Goal: Task Accomplishment & Management: Complete application form

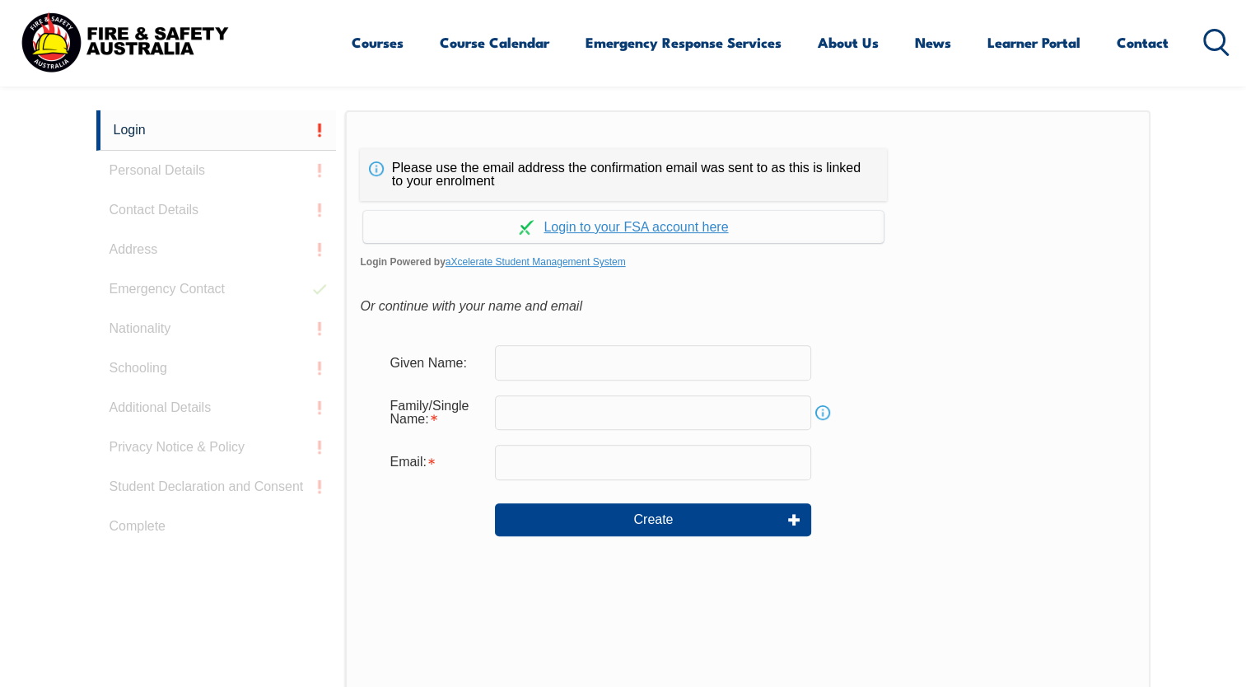
scroll to position [470, 0]
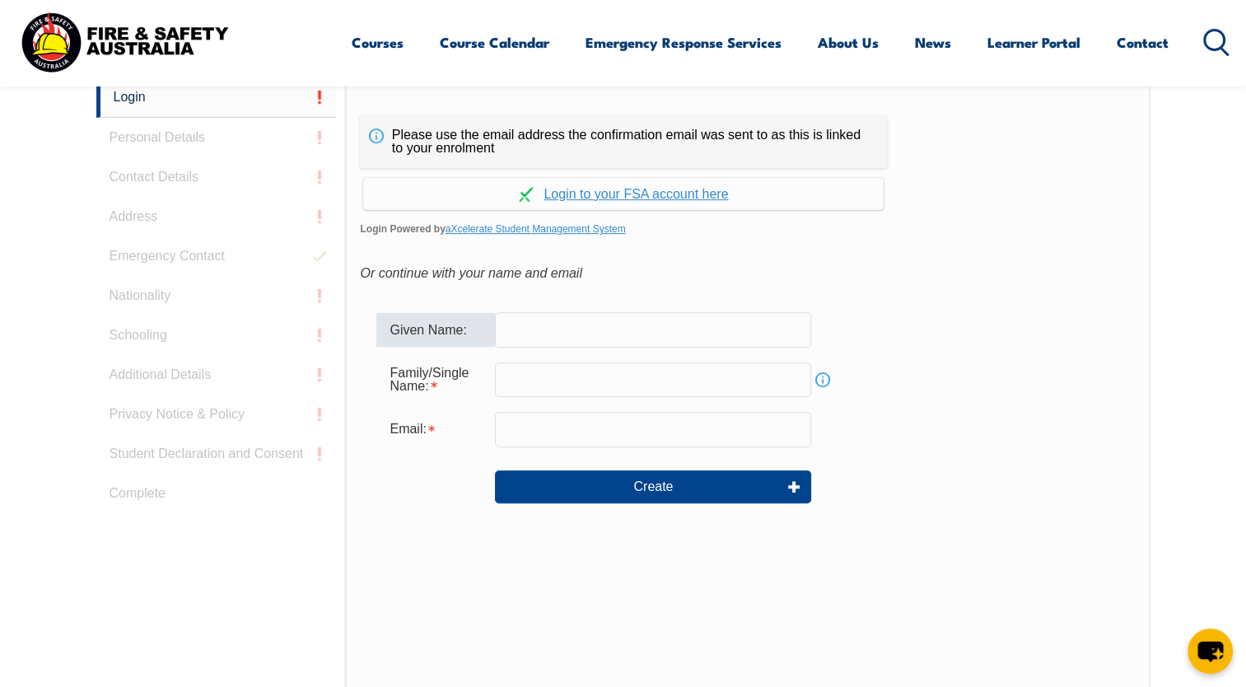
click at [531, 343] on input "text" at bounding box center [653, 329] width 316 height 35
type input "Zulfikar"
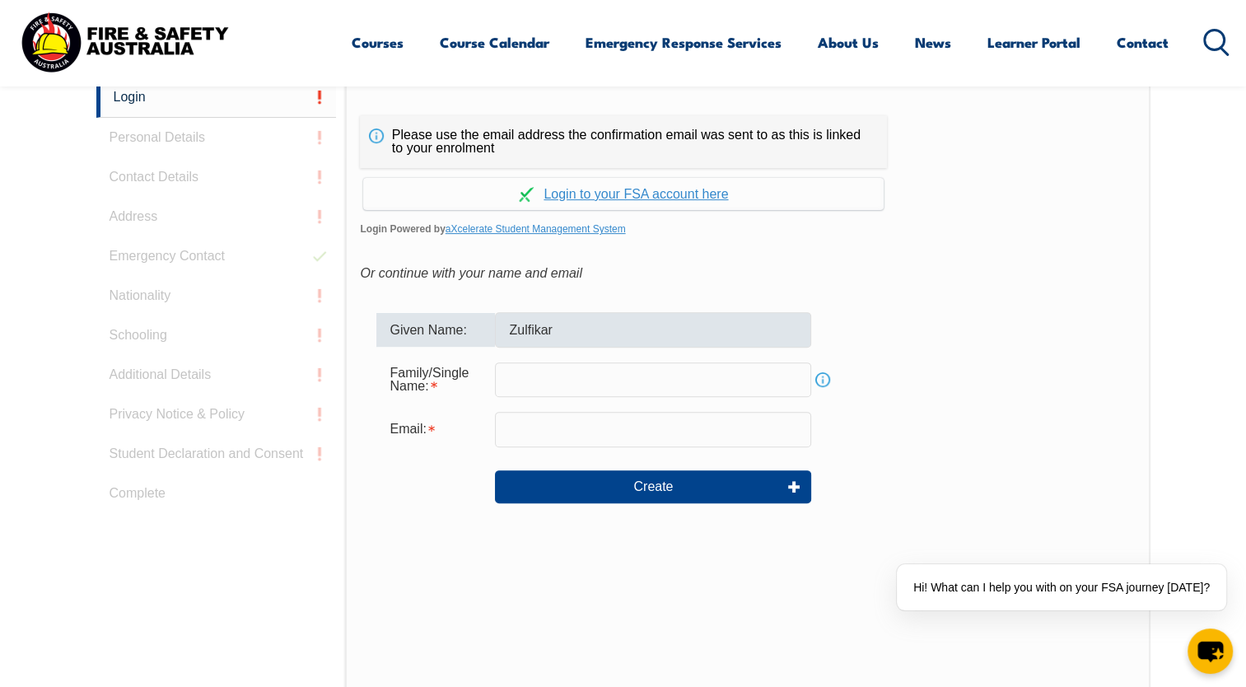
type input "[PERSON_NAME]"
type input "[EMAIL_ADDRESS][DOMAIN_NAME]"
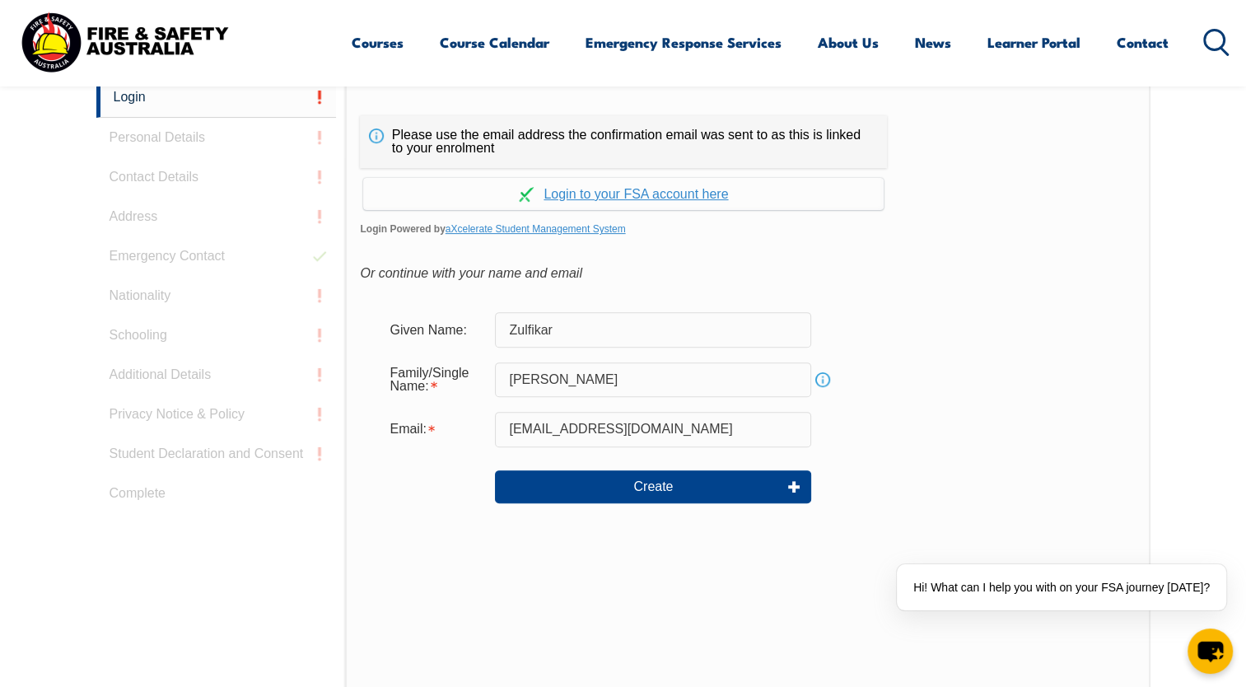
drag, startPoint x: 606, startPoint y: 490, endPoint x: 601, endPoint y: 563, distance: 73.5
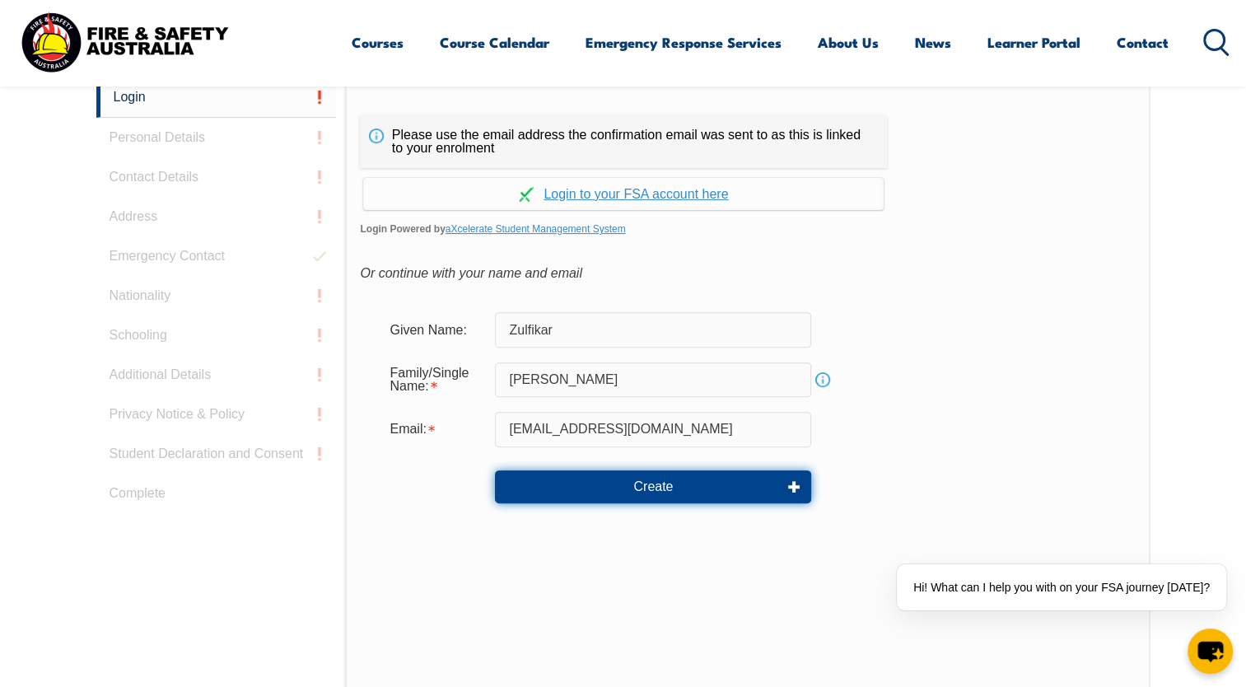
drag, startPoint x: 601, startPoint y: 563, endPoint x: 545, endPoint y: 479, distance: 100.5
click at [545, 479] on button "Create" at bounding box center [653, 486] width 316 height 33
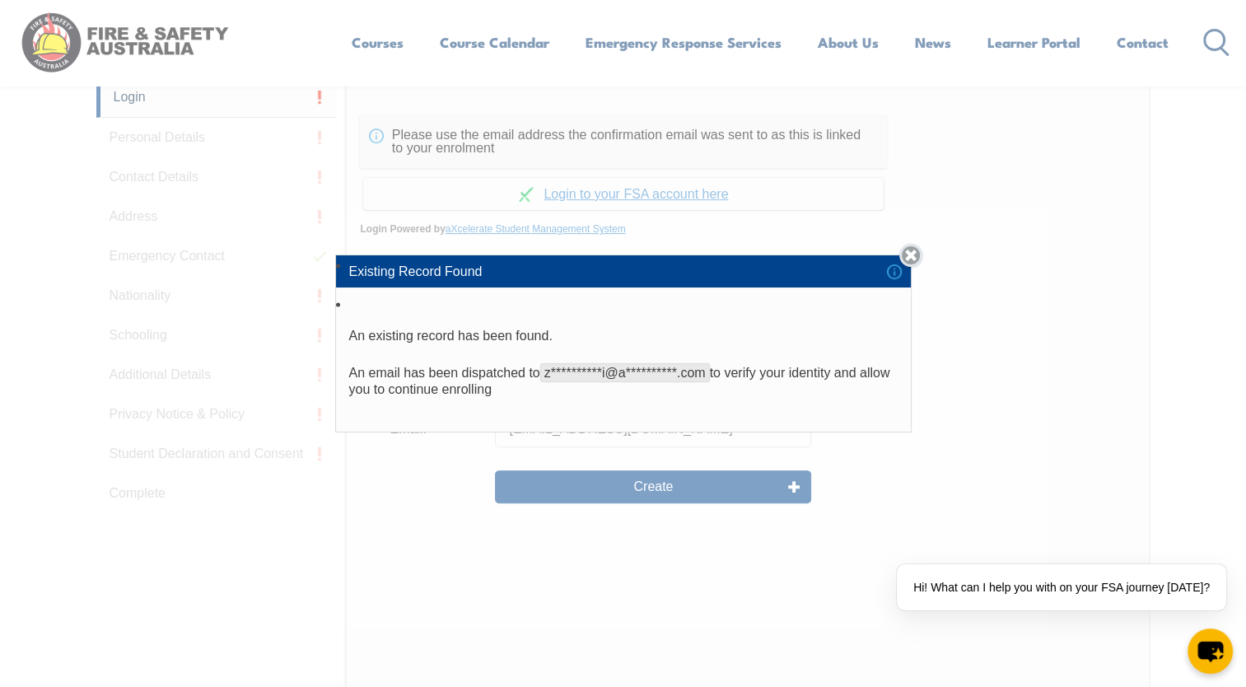
click at [913, 249] on link "Close" at bounding box center [911, 255] width 23 height 23
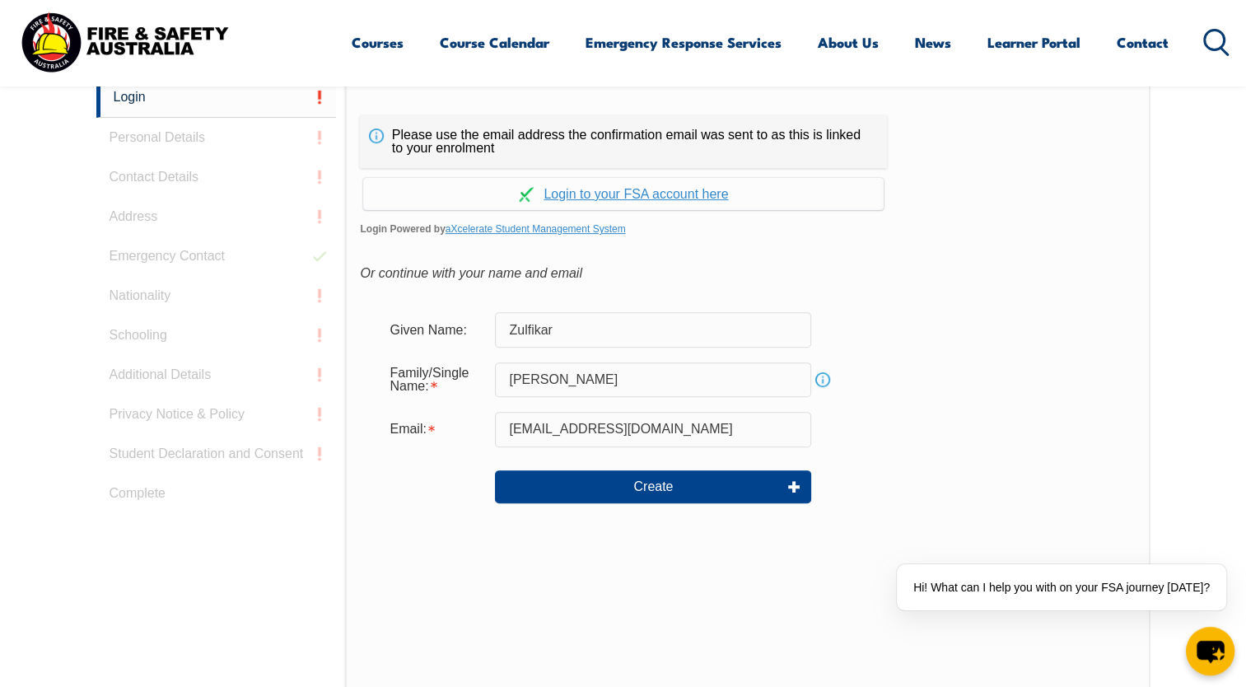
click at [1204, 647] on icon "chat-button" at bounding box center [1210, 652] width 27 height 22
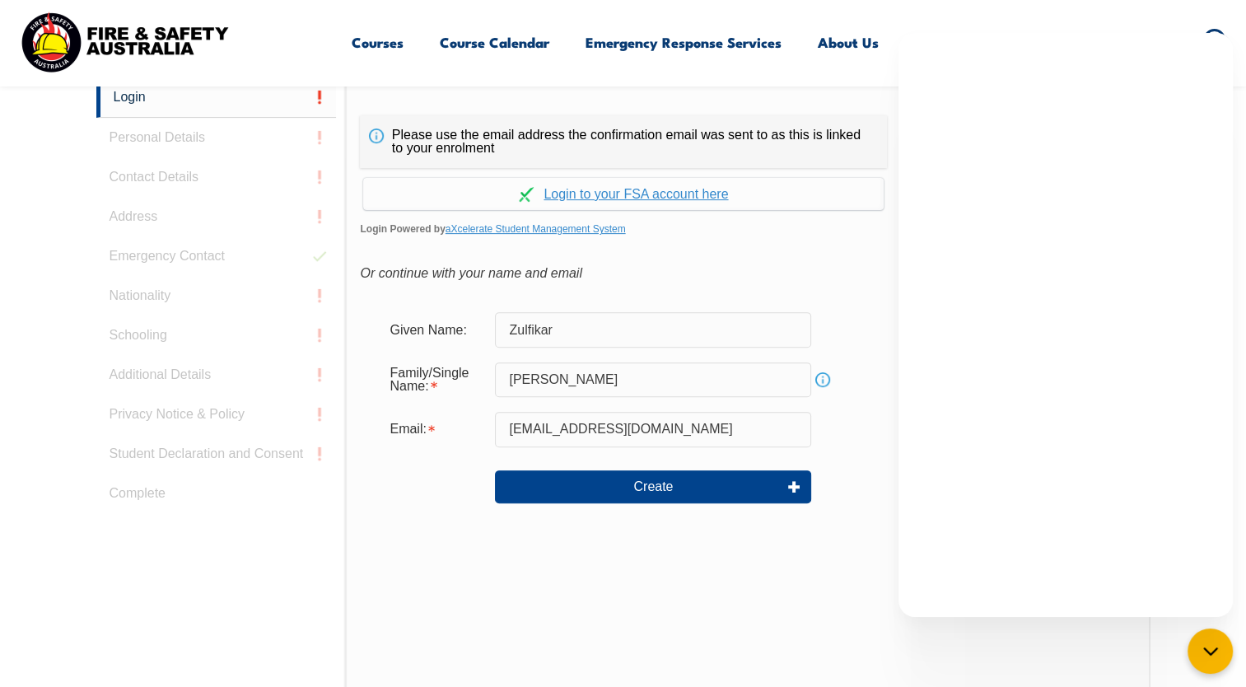
click at [792, 592] on div "Please use the email address the confirmation email was sent to as this is link…" at bounding box center [747, 422] width 805 height 691
click at [655, 496] on button "Create" at bounding box center [653, 486] width 316 height 33
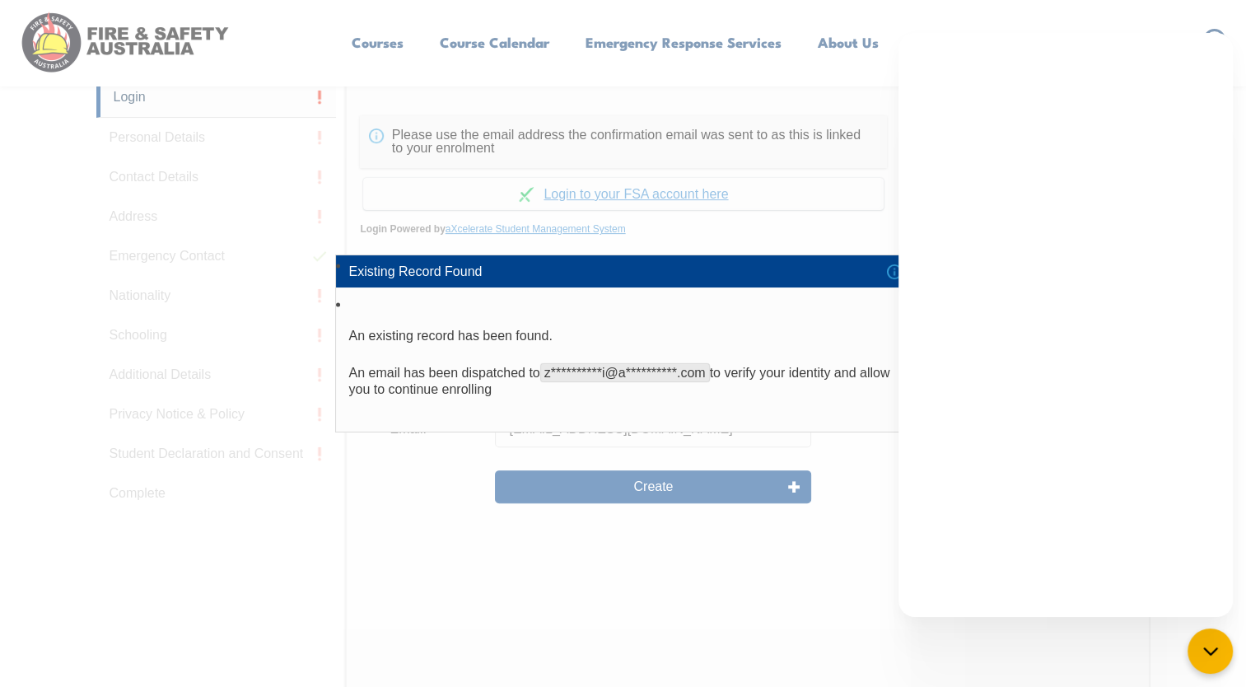
drag, startPoint x: 580, startPoint y: 263, endPoint x: 470, endPoint y: 204, distance: 124.2
click at [470, 204] on div "**********" at bounding box center [623, 343] width 1246 height 687
click at [710, 481] on div "**********" at bounding box center [623, 343] width 1246 height 687
click at [712, 437] on div "**********" at bounding box center [623, 343] width 1246 height 687
click at [643, 566] on div "**********" at bounding box center [623, 343] width 1246 height 687
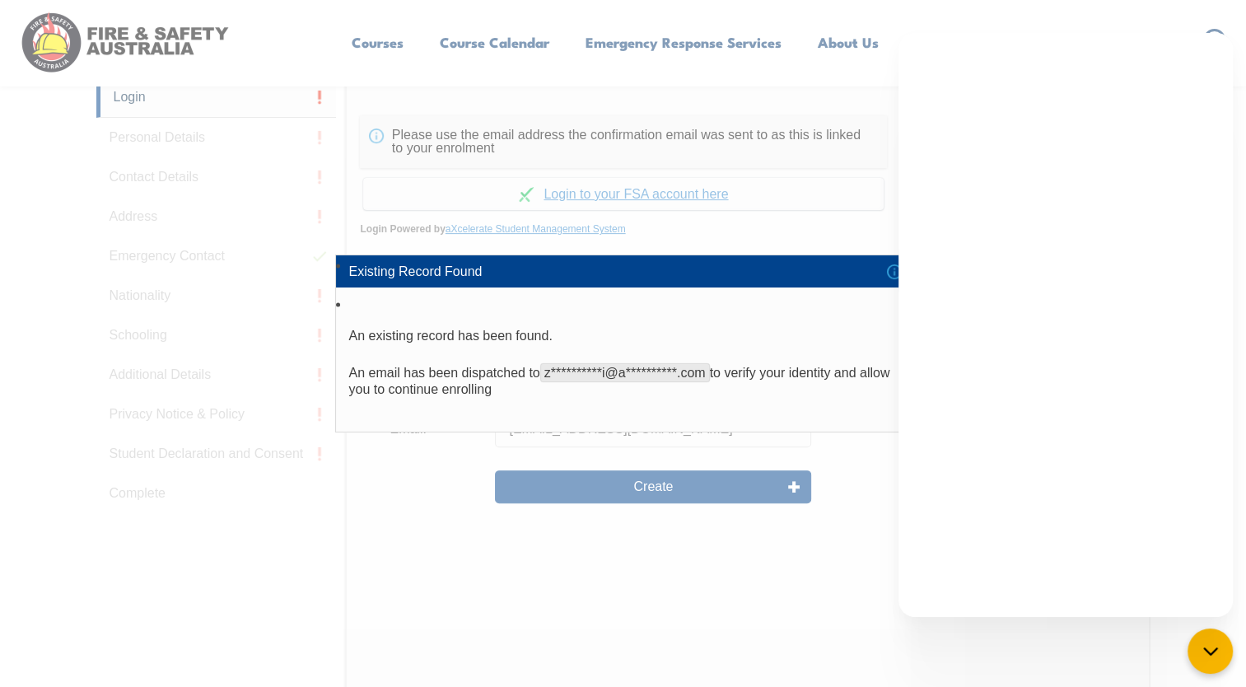
click at [895, 275] on li "Existing Record Found" at bounding box center [623, 270] width 575 height 31
click at [746, 661] on div "**********" at bounding box center [623, 343] width 1246 height 687
click at [801, 213] on div "**********" at bounding box center [623, 343] width 1246 height 687
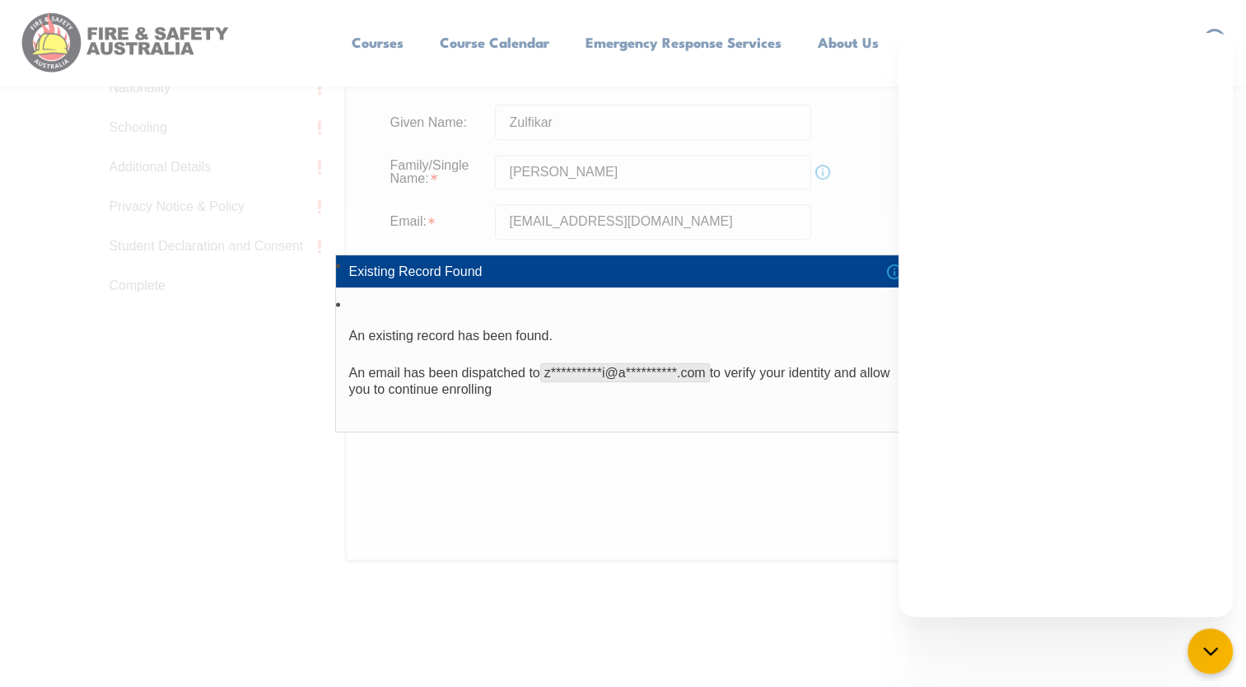
scroll to position [505, 0]
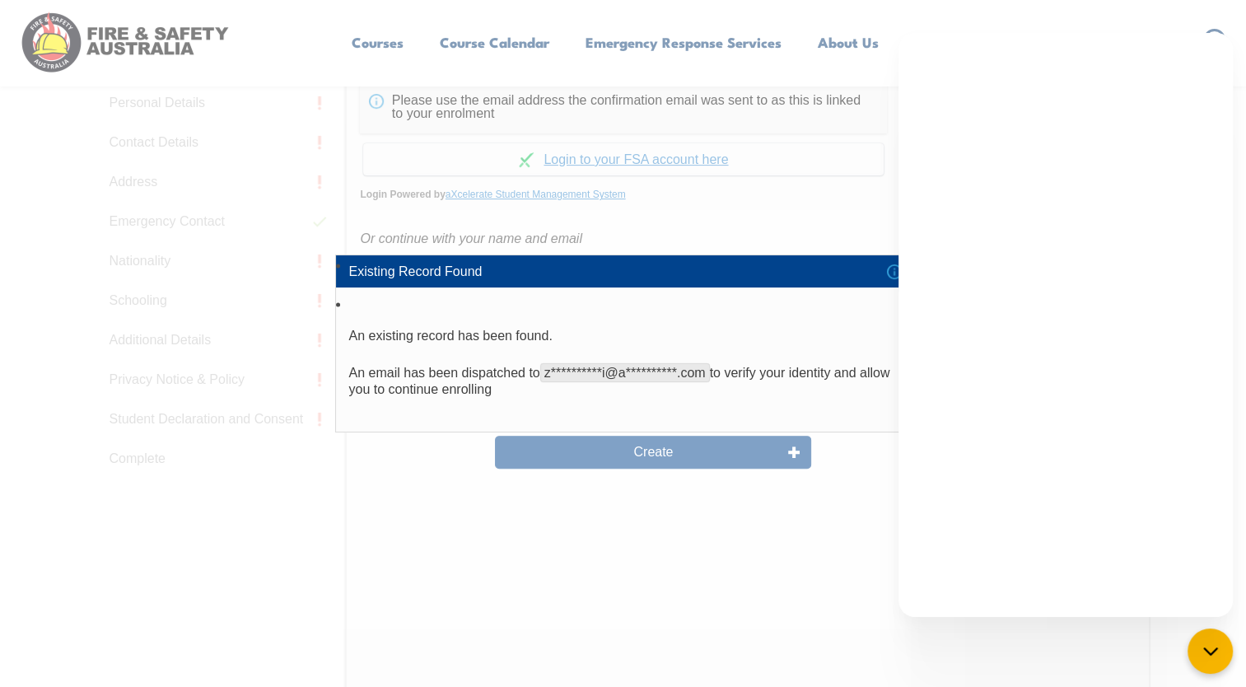
click at [896, 273] on li "Existing Record Found" at bounding box center [623, 270] width 575 height 31
click at [671, 189] on div "**********" at bounding box center [623, 343] width 1246 height 687
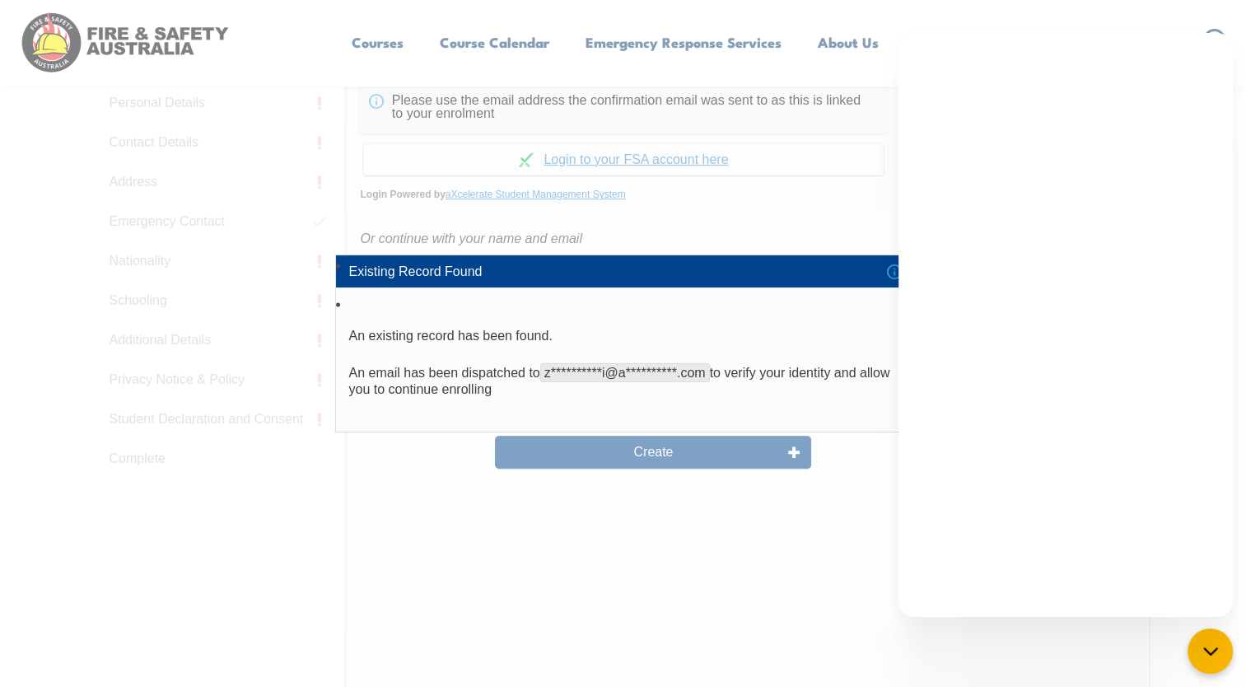
click at [788, 540] on div "**********" at bounding box center [623, 343] width 1246 height 687
click at [791, 221] on div "**********" at bounding box center [623, 343] width 1246 height 687
click at [636, 483] on div "**********" at bounding box center [623, 343] width 1246 height 687
click at [647, 563] on div "**********" at bounding box center [623, 343] width 1246 height 687
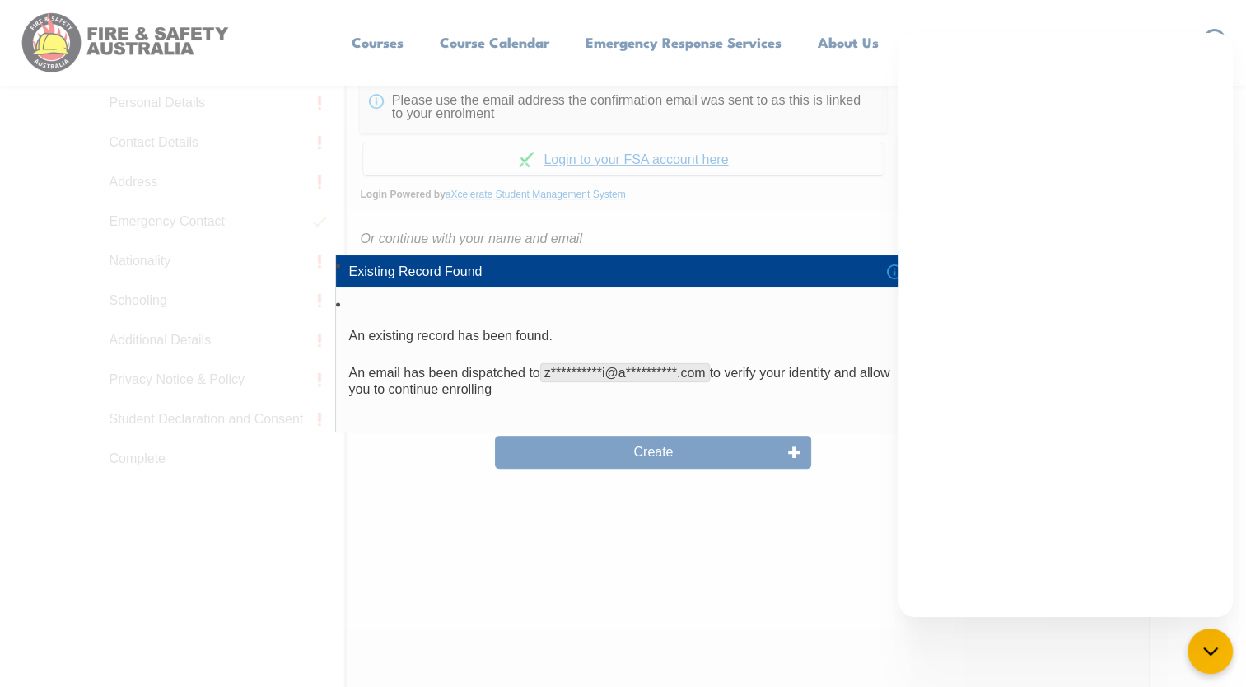
click at [614, 158] on div "**********" at bounding box center [623, 343] width 1246 height 687
click at [895, 272] on li "Existing Record Found" at bounding box center [623, 270] width 575 height 31
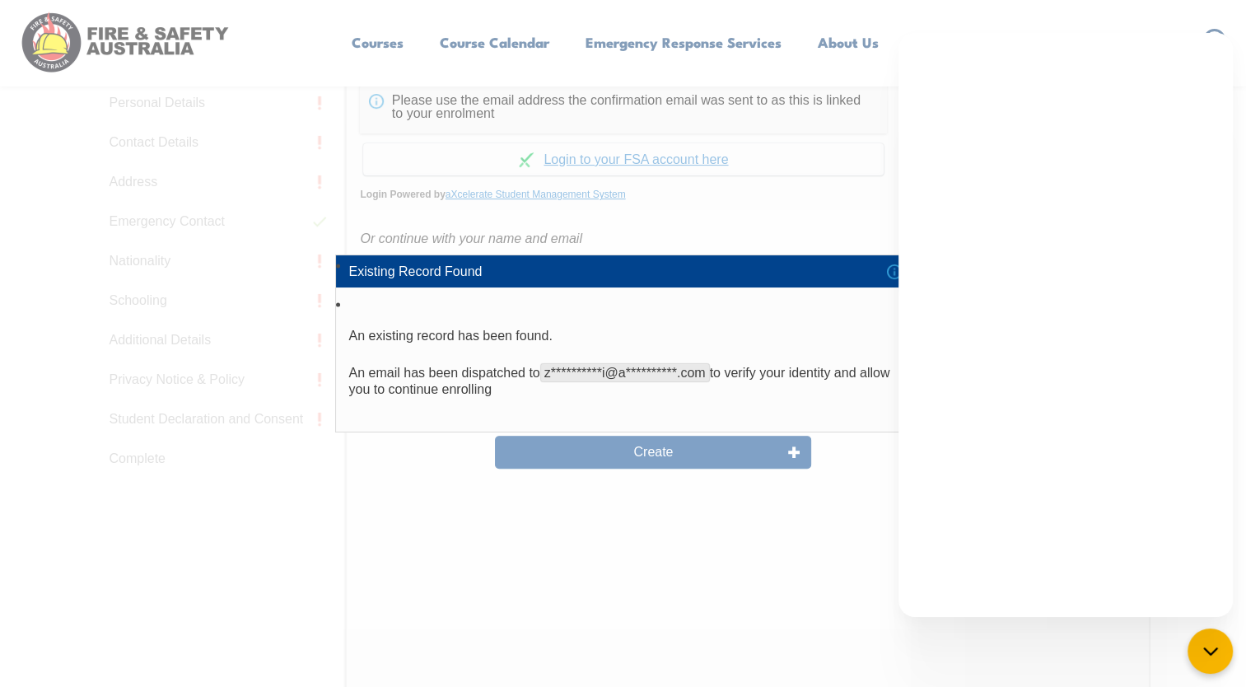
click at [836, 237] on div "**********" at bounding box center [623, 343] width 1246 height 687
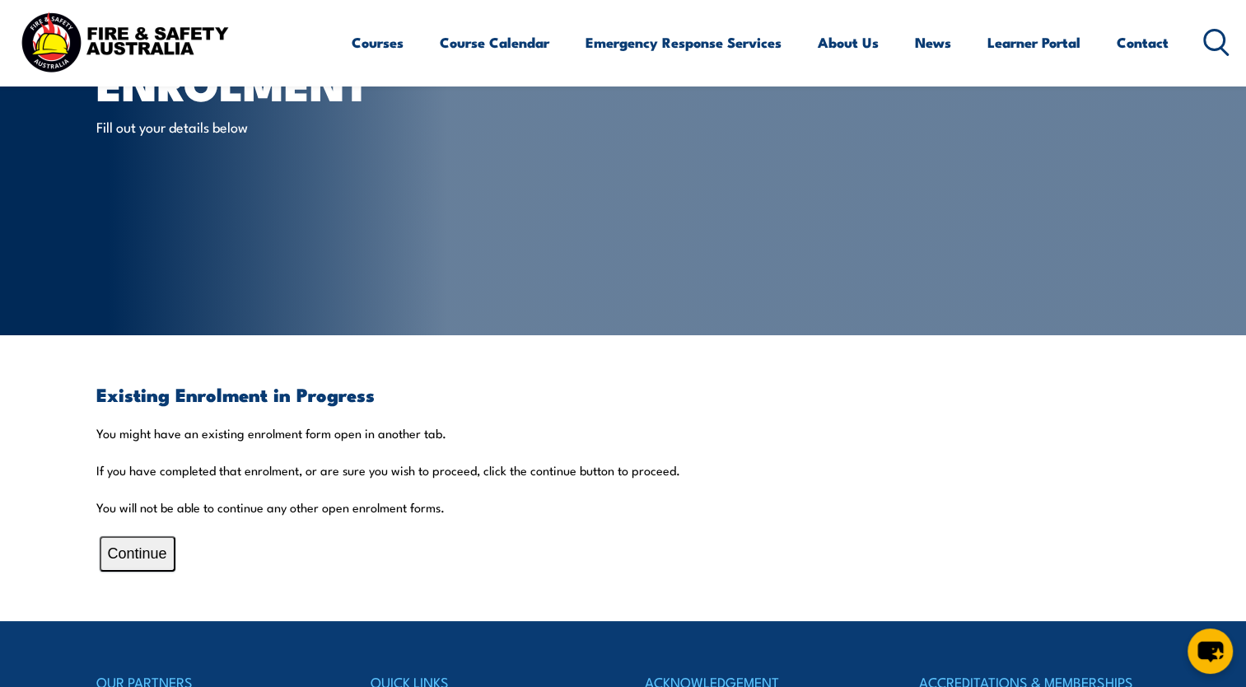
scroll to position [138, 0]
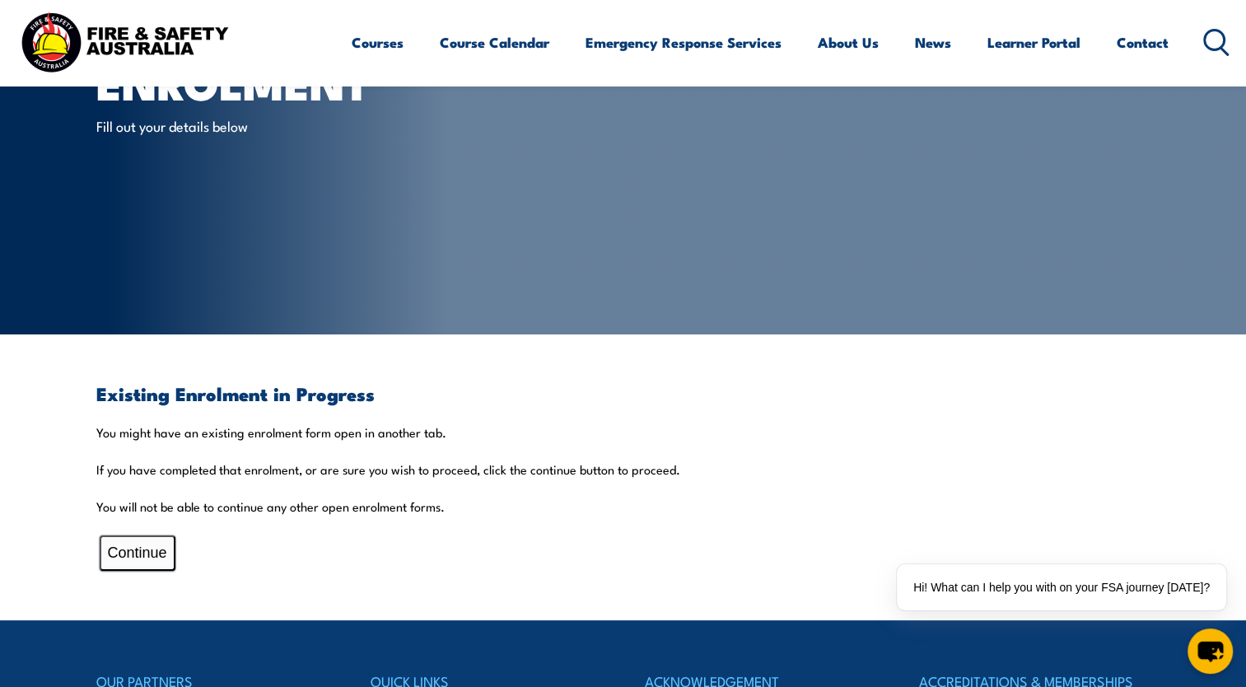
click at [144, 539] on button "Continue" at bounding box center [138, 552] width 76 height 35
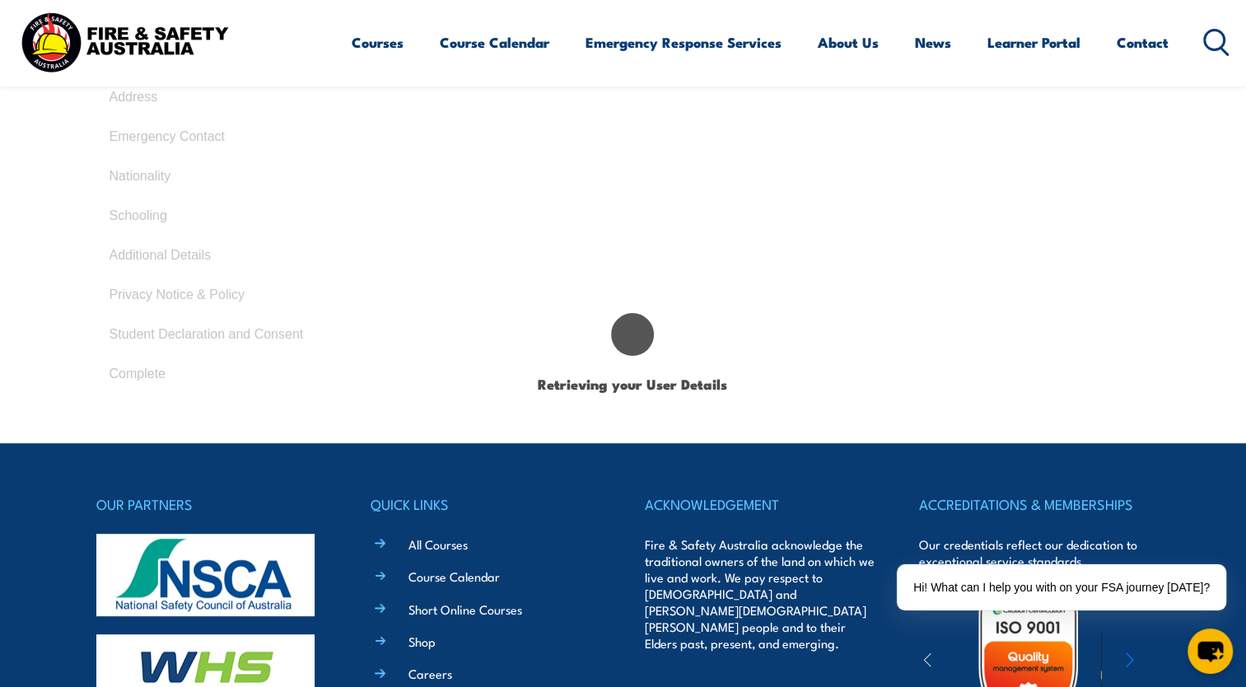
select select "Mr"
type input "Zulfikar"
type input "Zulf"
type input "[PERSON_NAME]"
type input "[DATE]"
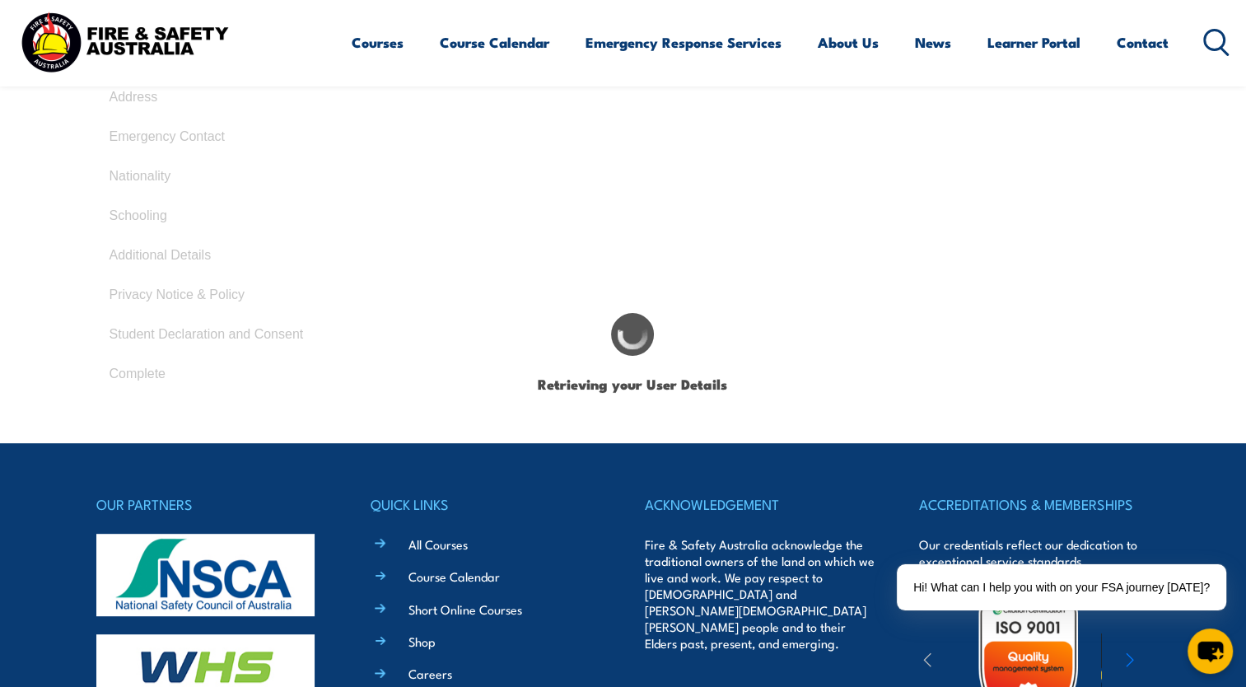
type input "DWX5DK47X7"
select select "M"
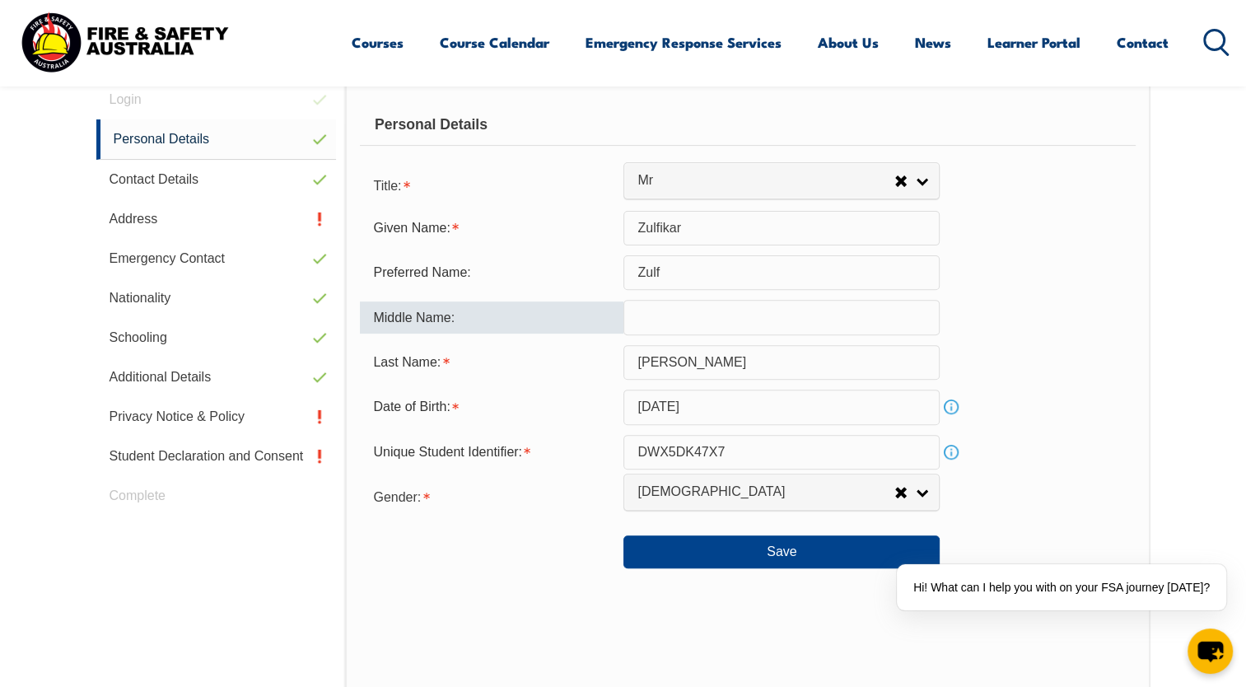
scroll to position [448, 0]
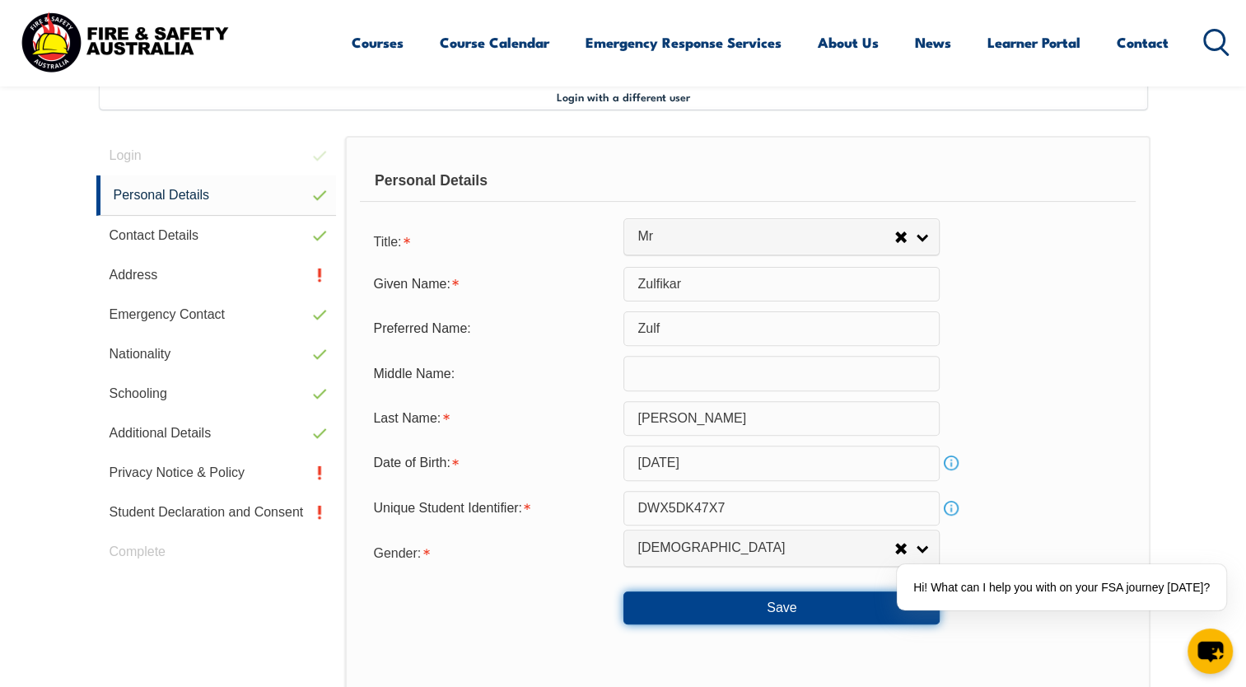
click at [681, 618] on button "Save" at bounding box center [782, 607] width 316 height 33
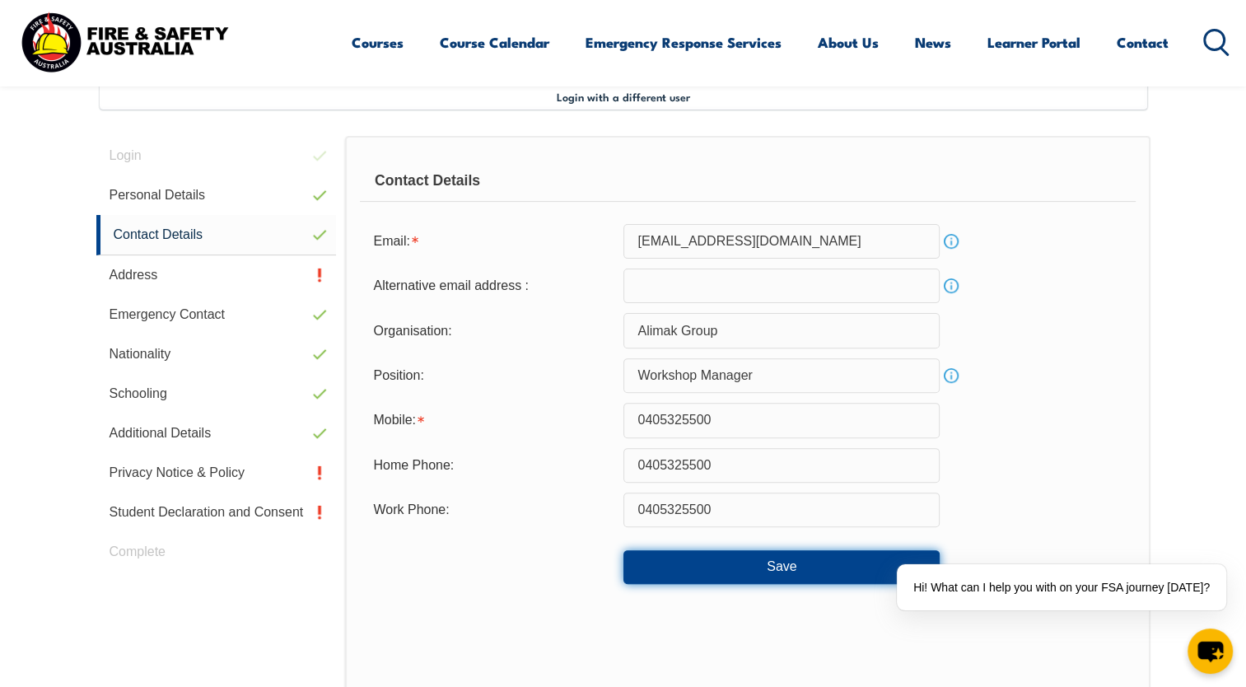
click at [727, 569] on button "Save" at bounding box center [782, 566] width 316 height 33
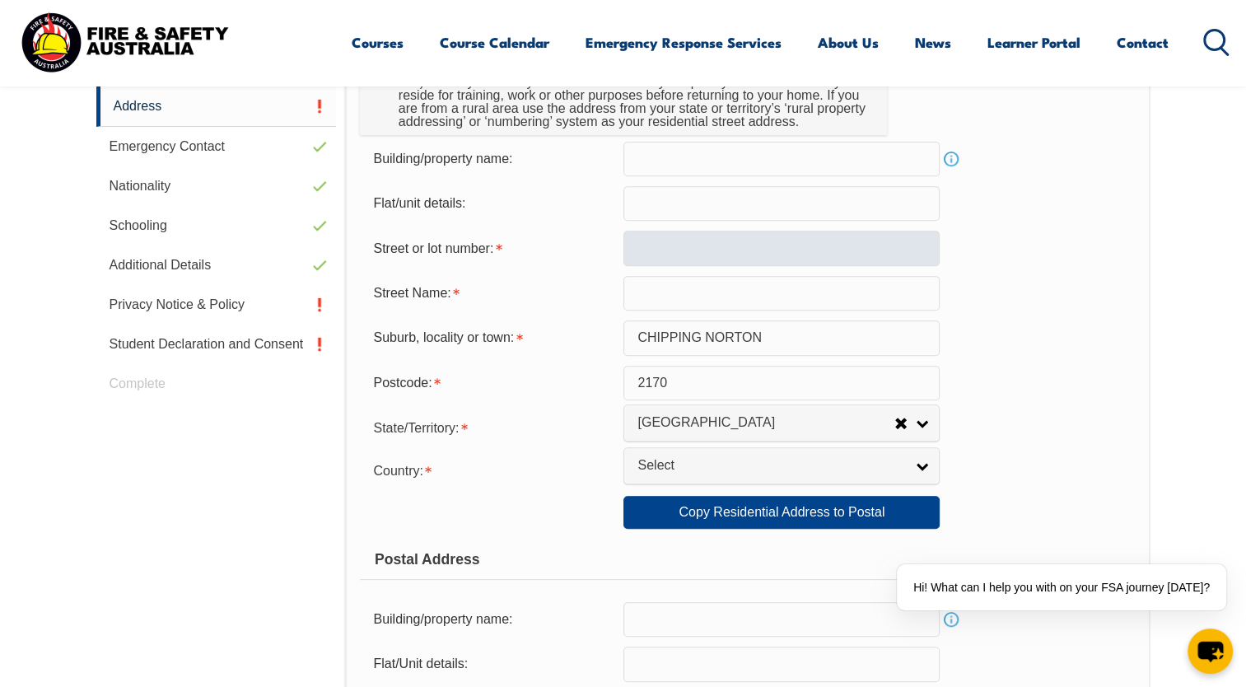
scroll to position [616, 0]
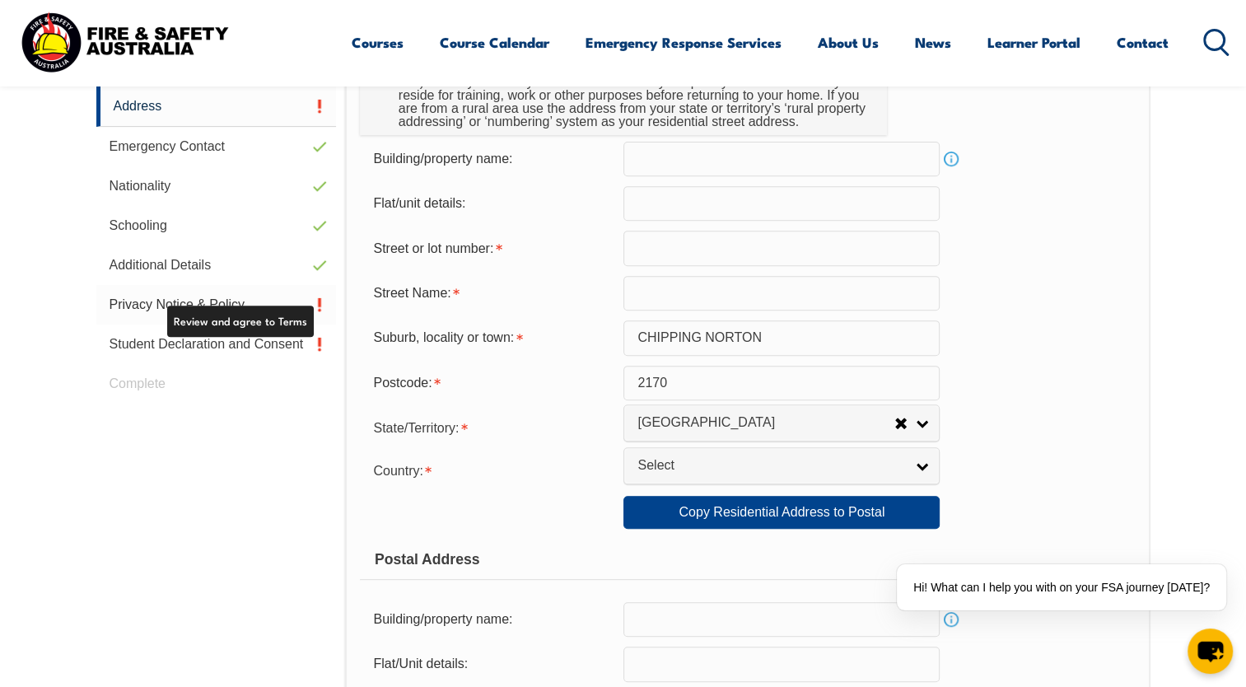
click at [205, 305] on link "Privacy Notice & Policy" at bounding box center [216, 305] width 241 height 40
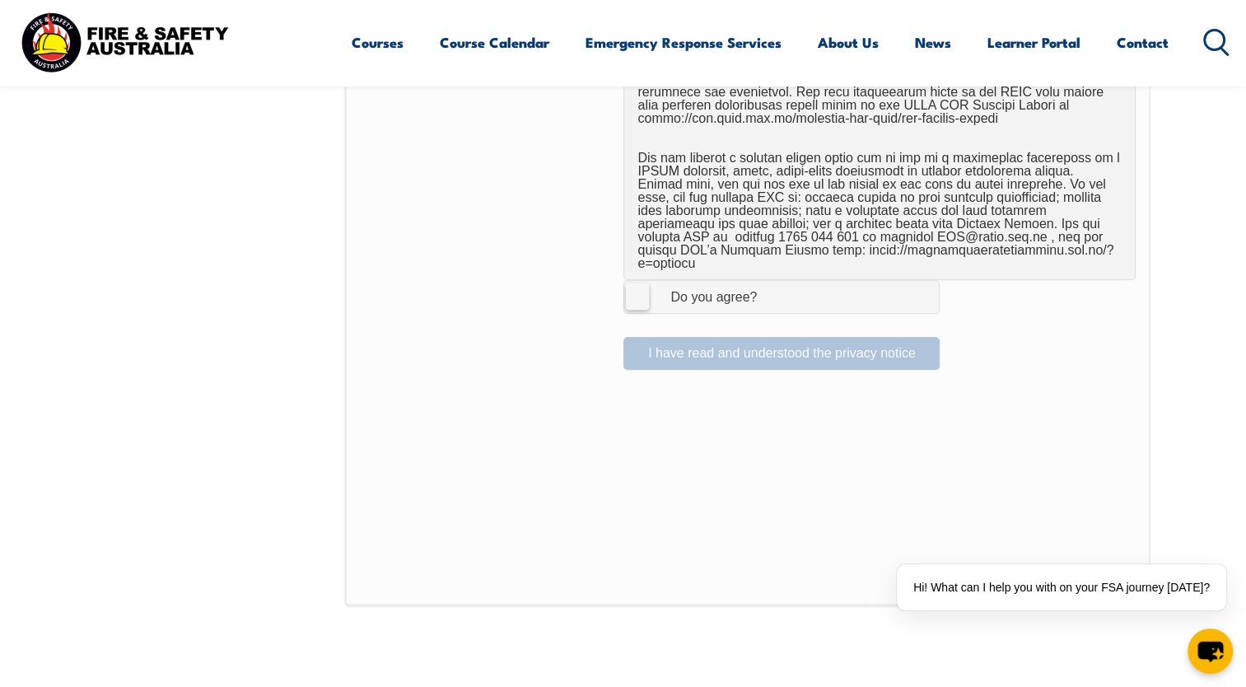
scroll to position [1114, 0]
click at [636, 281] on label "I Agree Do you agree?" at bounding box center [782, 295] width 316 height 33
click at [770, 281] on input "I Agree Do you agree?" at bounding box center [784, 295] width 28 height 31
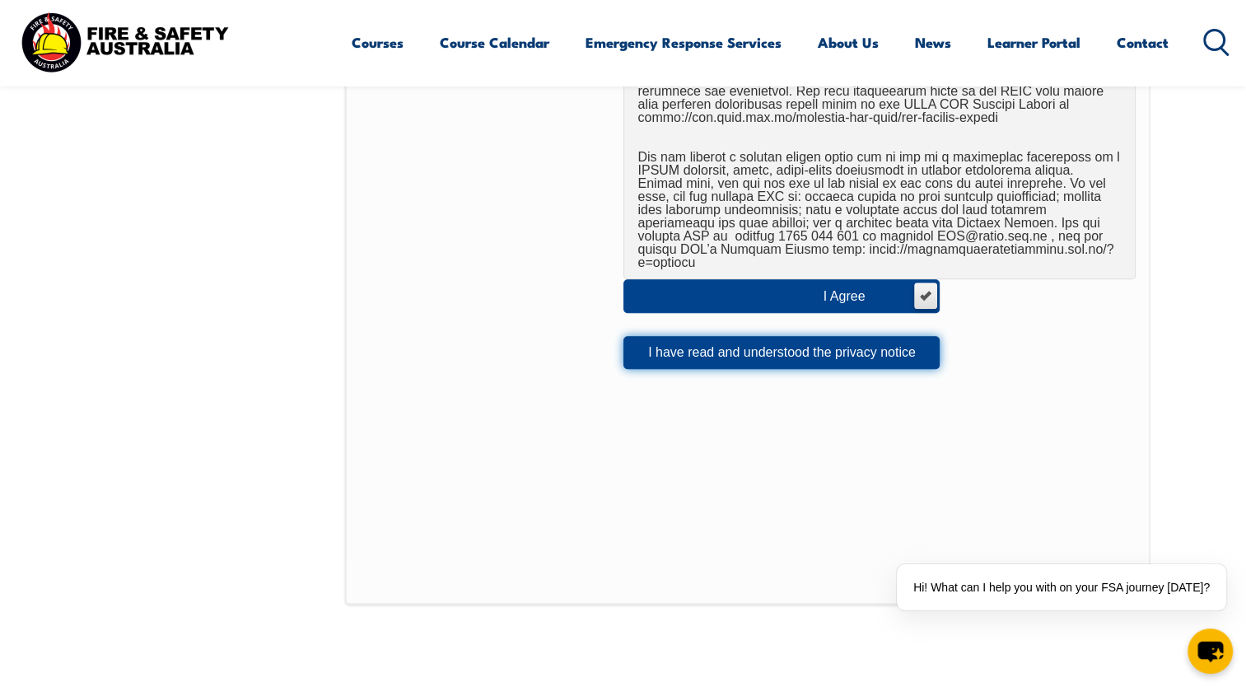
click at [665, 336] on button "I have read and understood the privacy notice" at bounding box center [782, 352] width 316 height 33
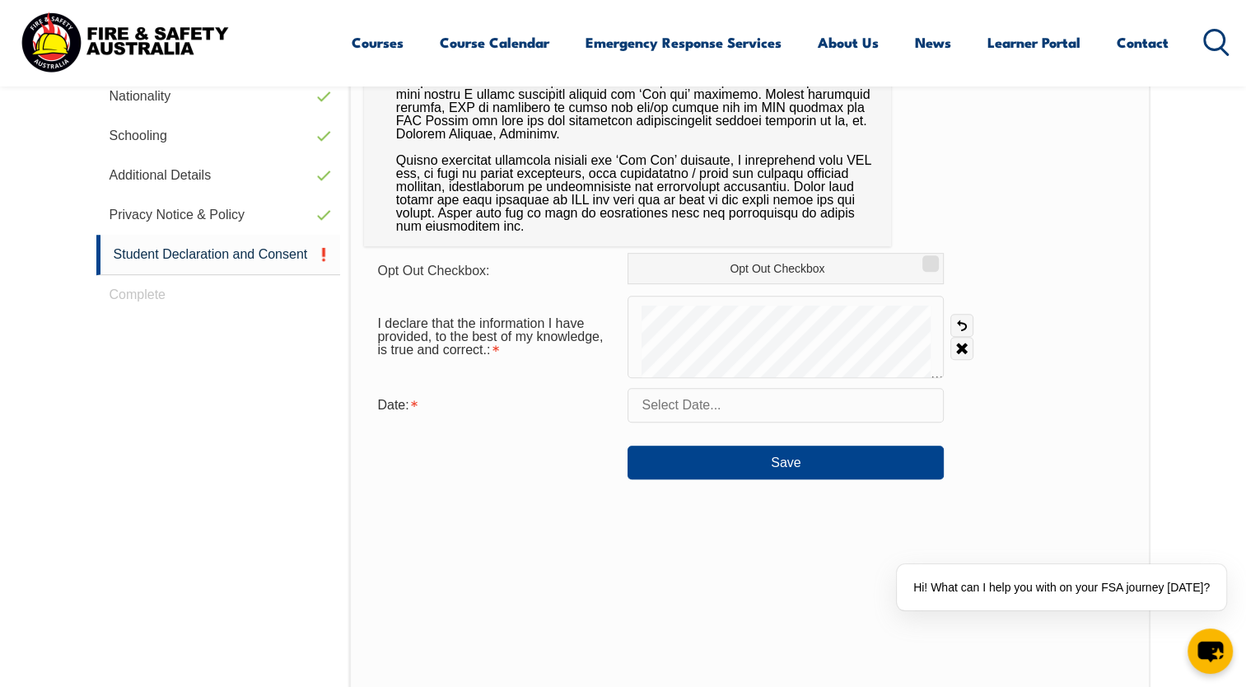
scroll to position [448, 0]
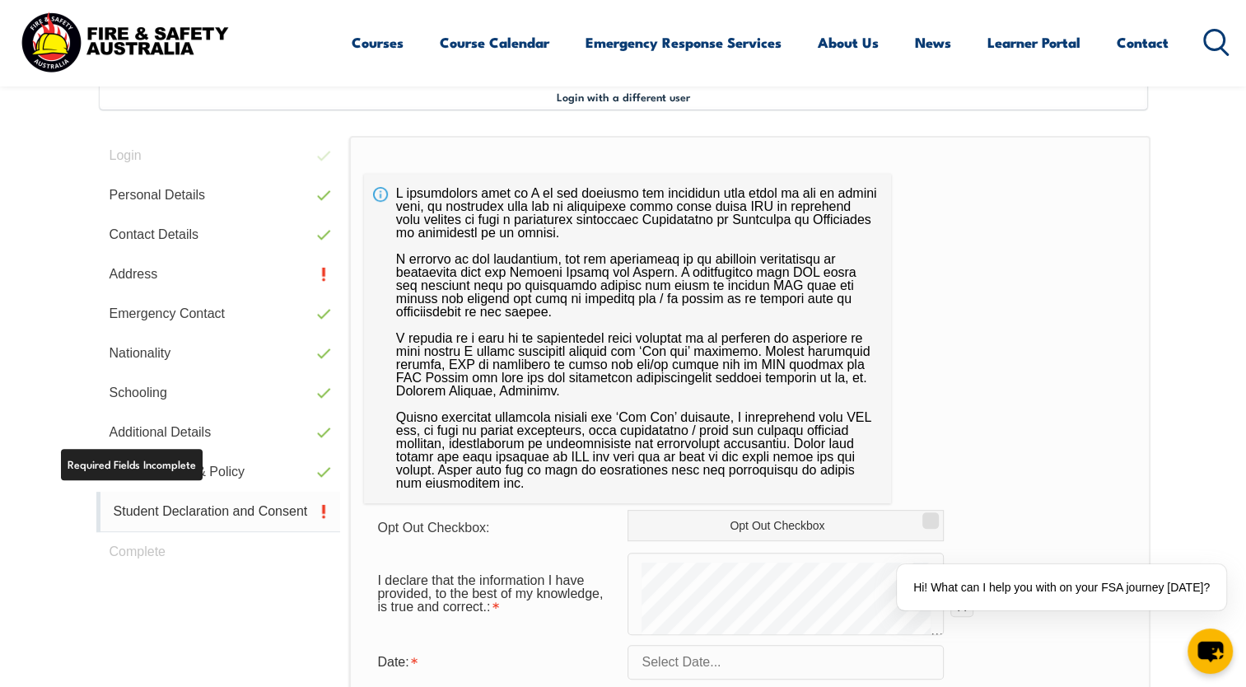
click at [197, 521] on link "Student Declaration and Consent" at bounding box center [218, 512] width 245 height 40
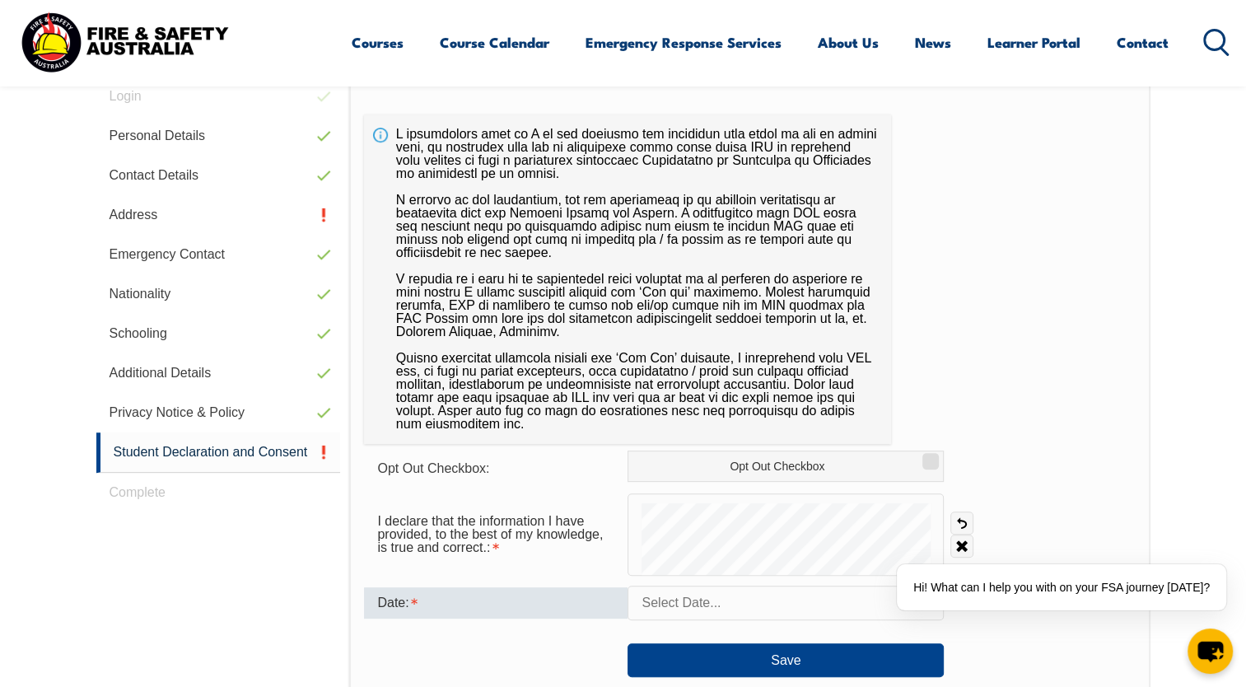
scroll to position [523, 0]
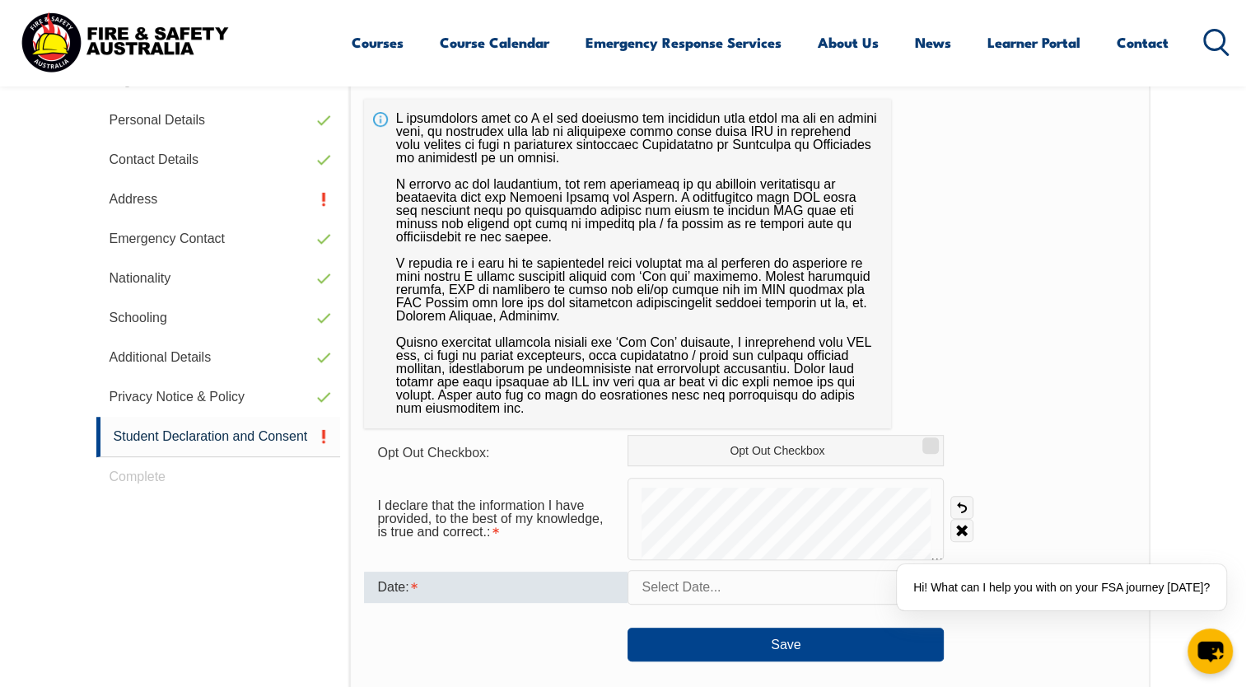
click at [531, 578] on div "Date:" at bounding box center [496, 587] width 264 height 31
click at [527, 579] on div "Date:" at bounding box center [496, 587] width 264 height 31
click at [498, 596] on div "Date:" at bounding box center [496, 587] width 264 height 31
click at [430, 592] on div "Date:" at bounding box center [496, 587] width 264 height 31
click at [434, 592] on div "Date:" at bounding box center [496, 587] width 264 height 31
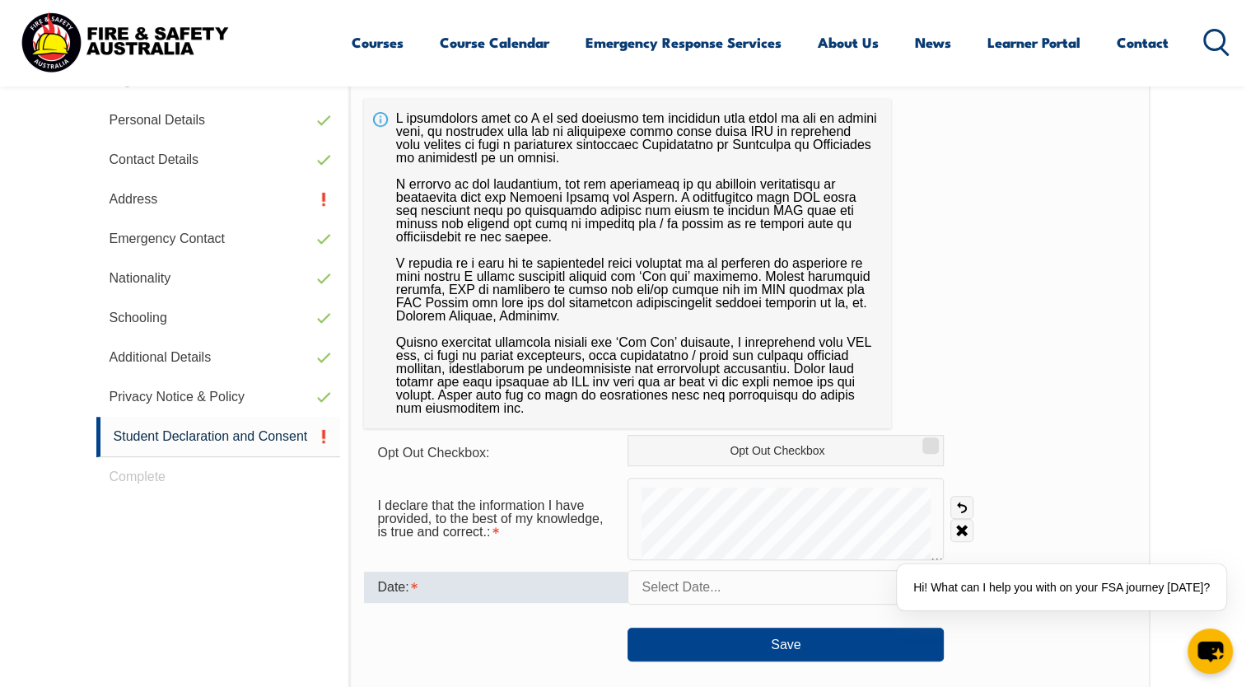
click at [434, 592] on div "Date:" at bounding box center [496, 587] width 264 height 31
click at [675, 588] on input "text" at bounding box center [786, 587] width 316 height 35
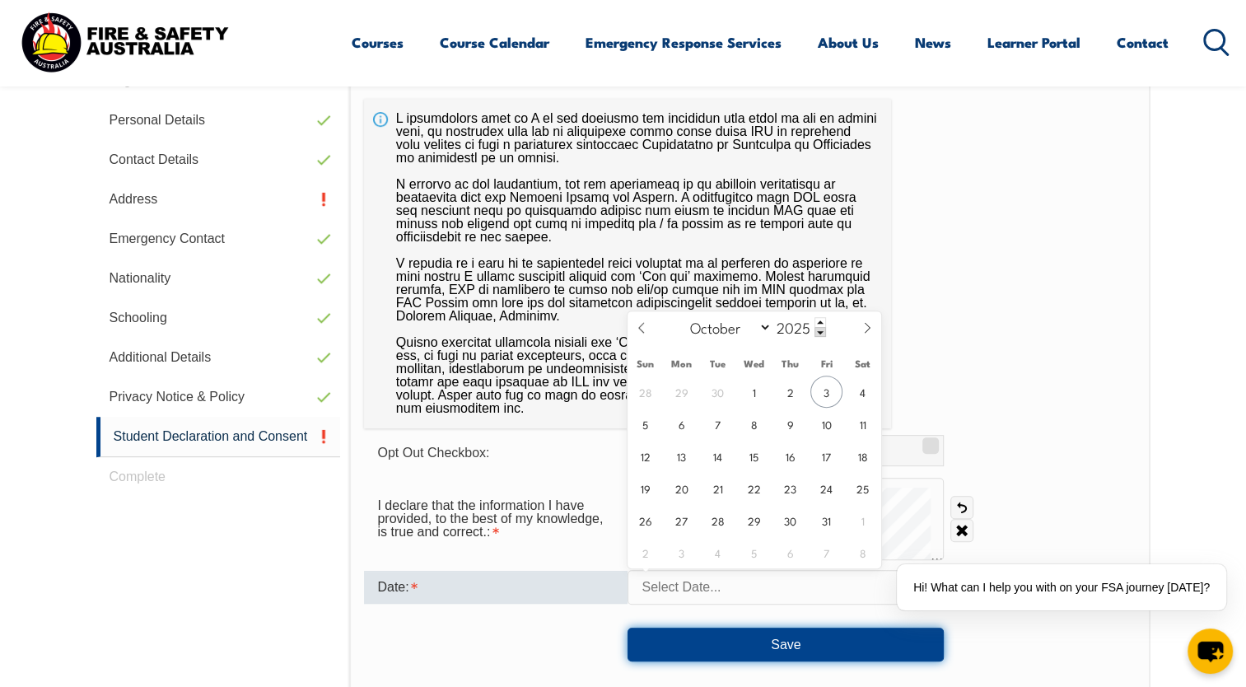
click at [744, 647] on button "Save" at bounding box center [786, 644] width 316 height 33
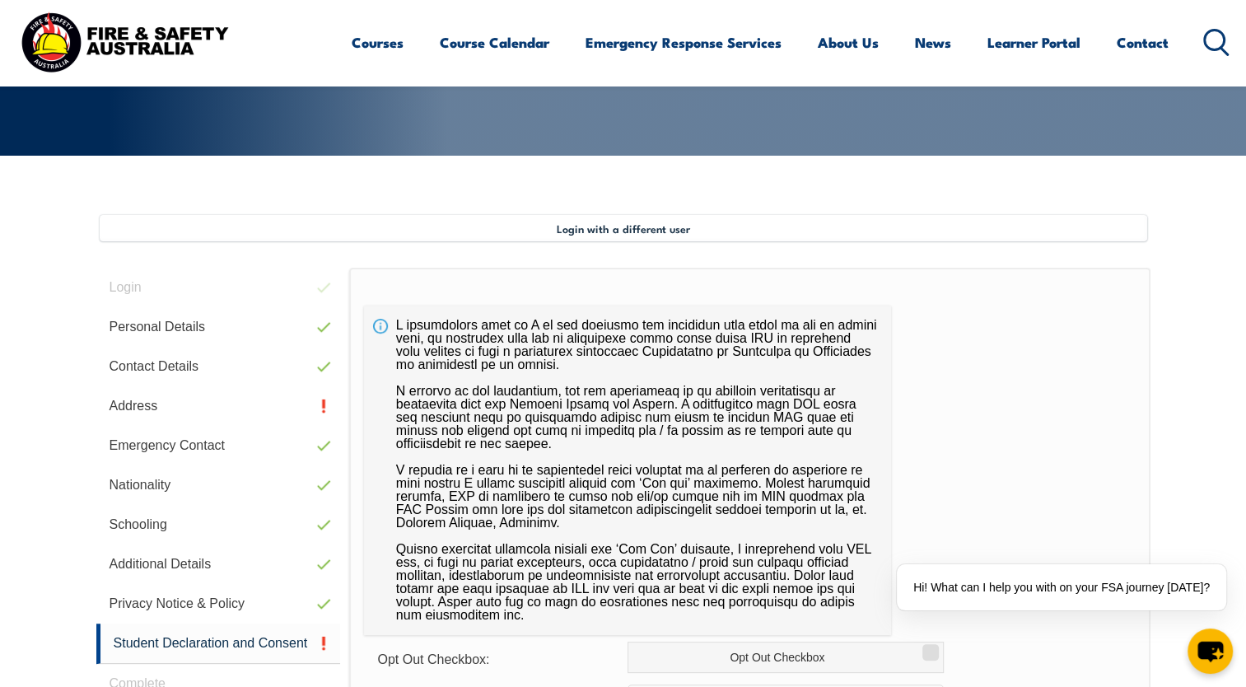
scroll to position [428, 0]
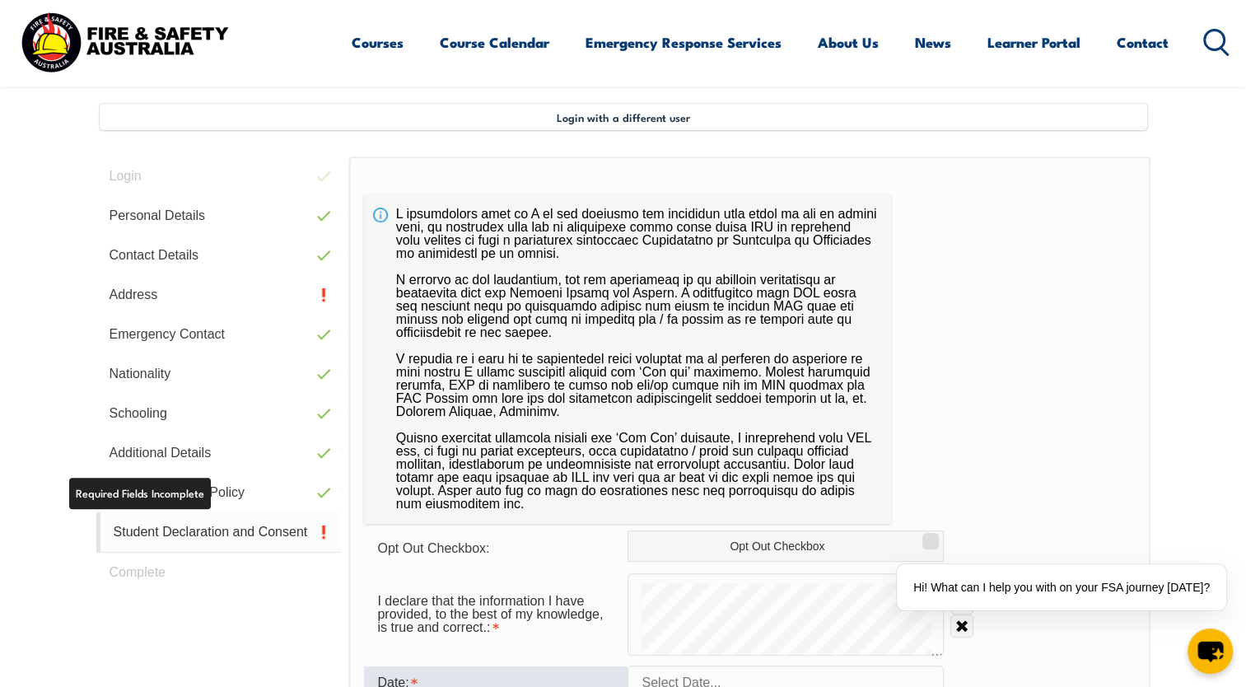
click at [171, 537] on link "Student Declaration and Consent" at bounding box center [218, 532] width 245 height 40
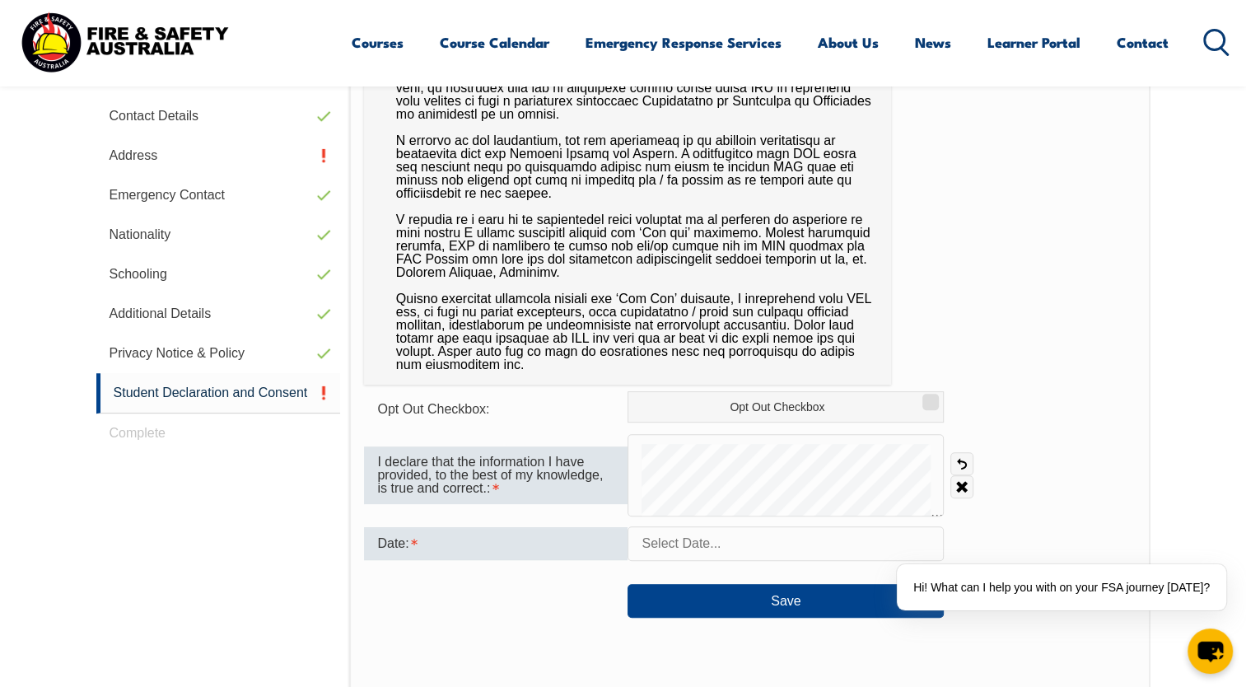
scroll to position [612, 0]
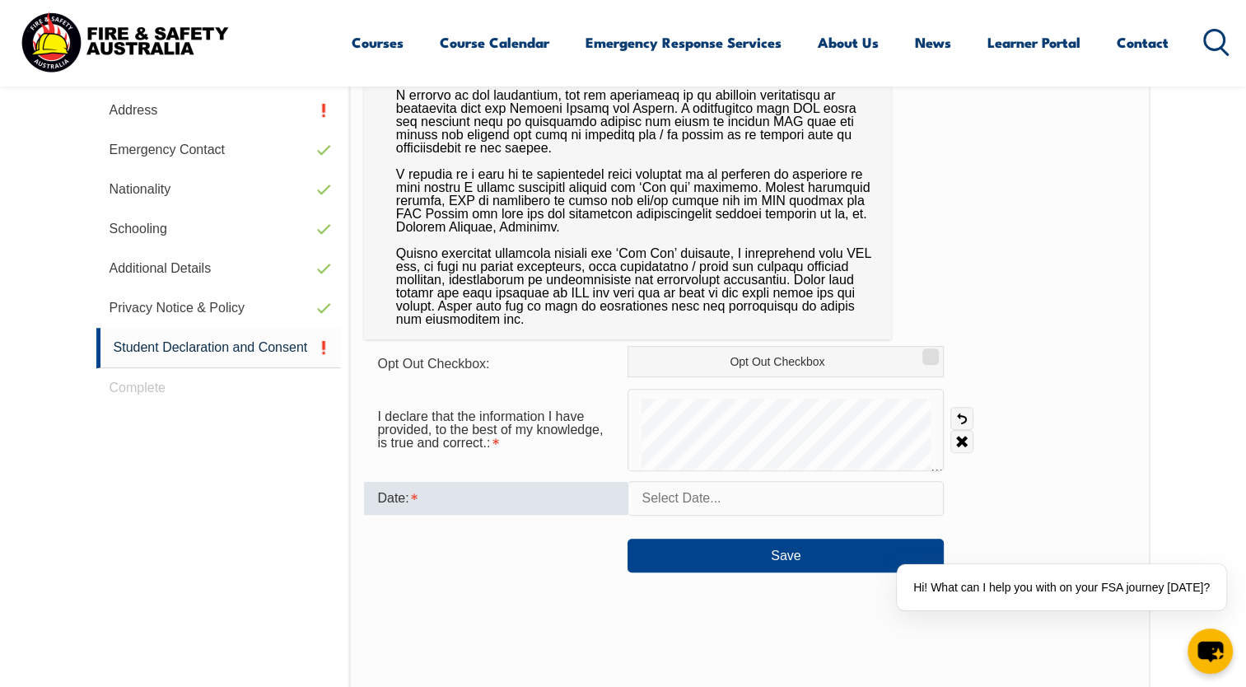
click at [687, 496] on input "text" at bounding box center [786, 498] width 316 height 35
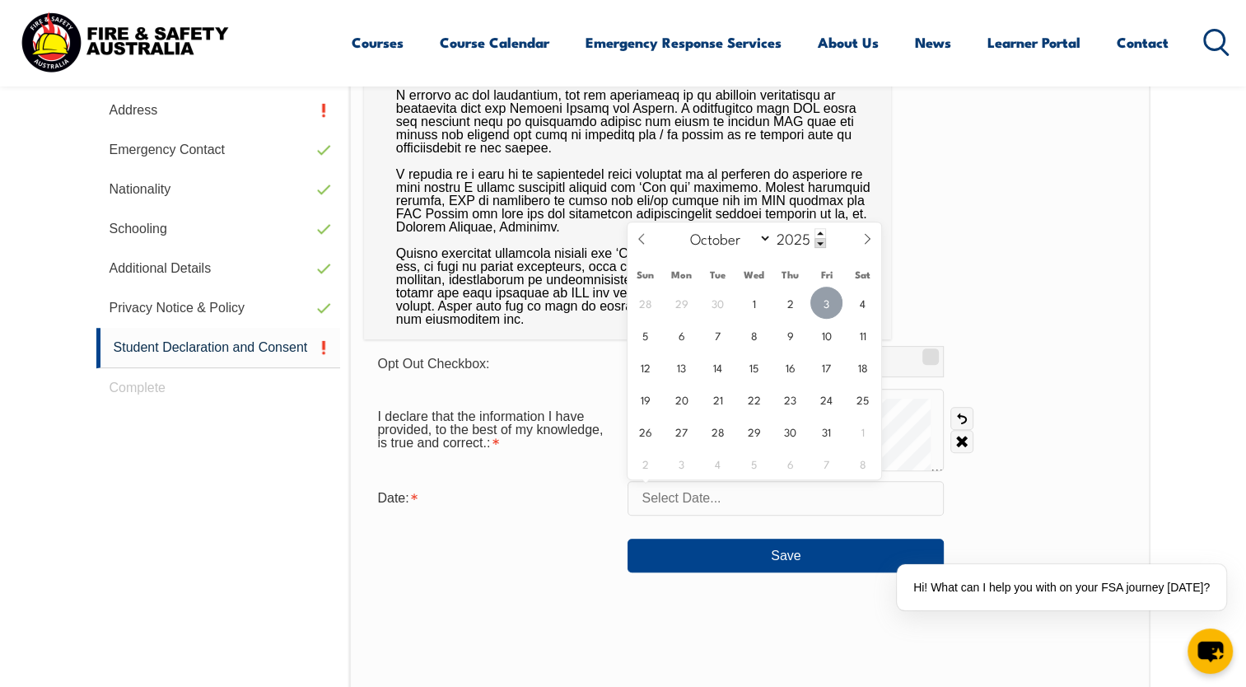
click at [834, 311] on span "3" at bounding box center [827, 303] width 32 height 32
type input "[DATE]"
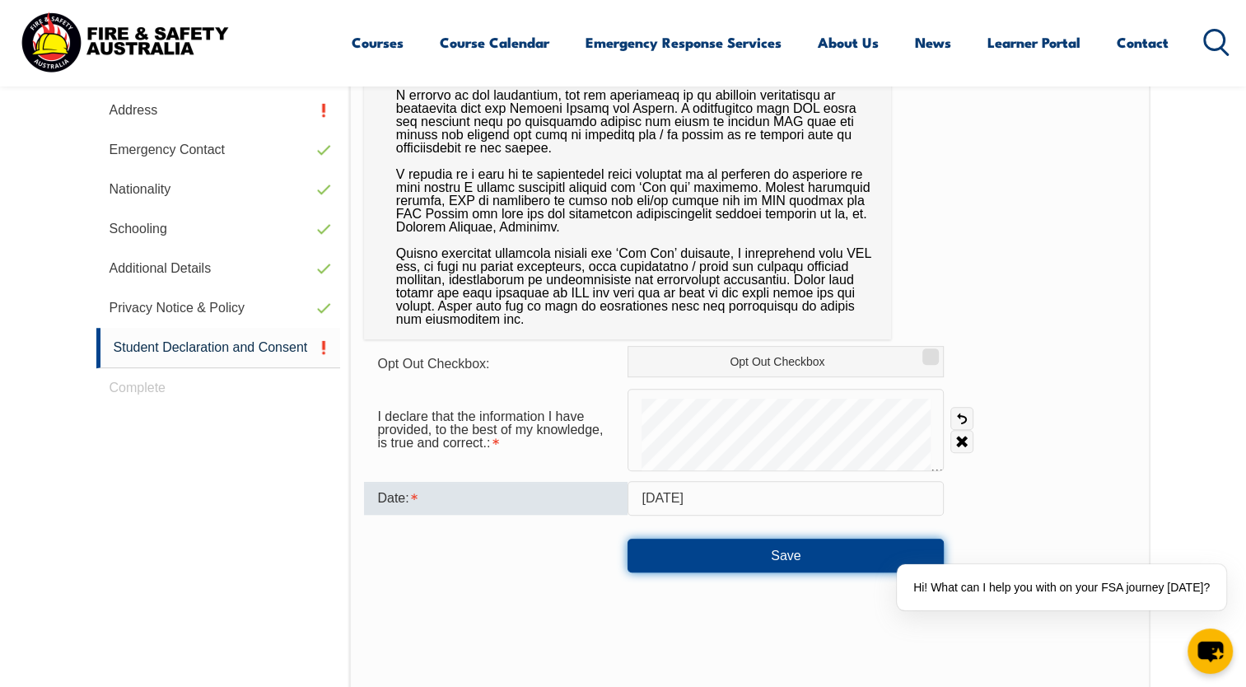
click at [783, 562] on button "Save" at bounding box center [786, 555] width 316 height 33
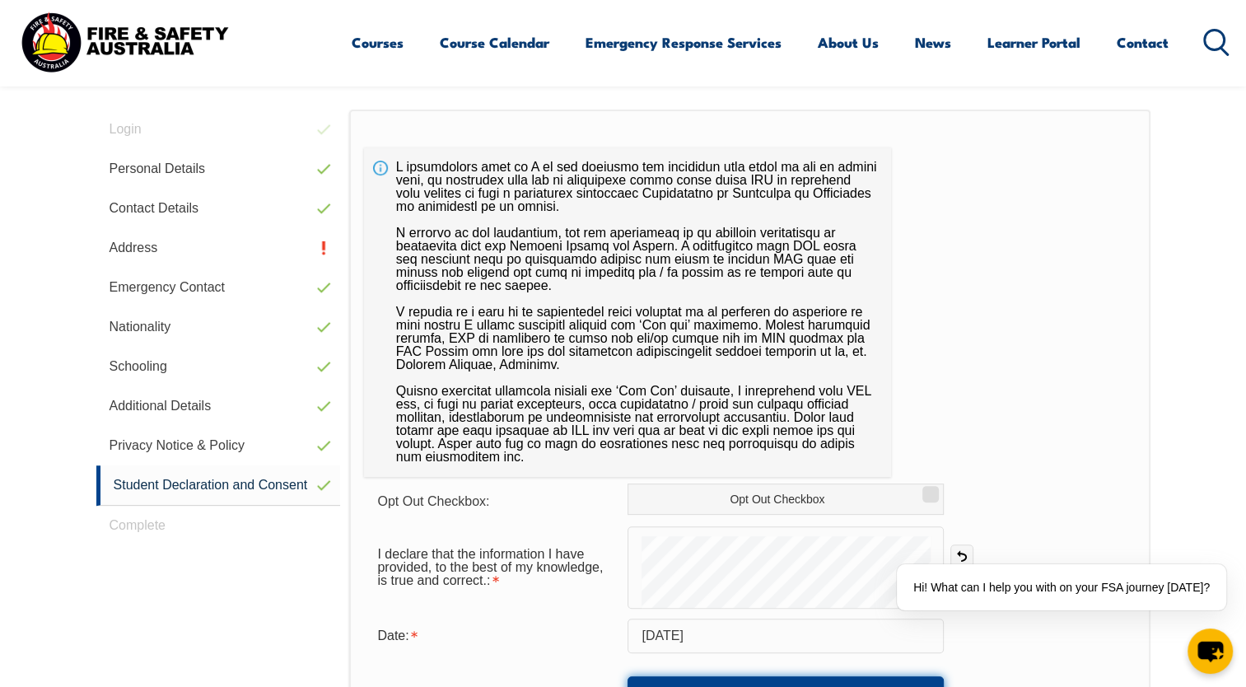
scroll to position [468, 0]
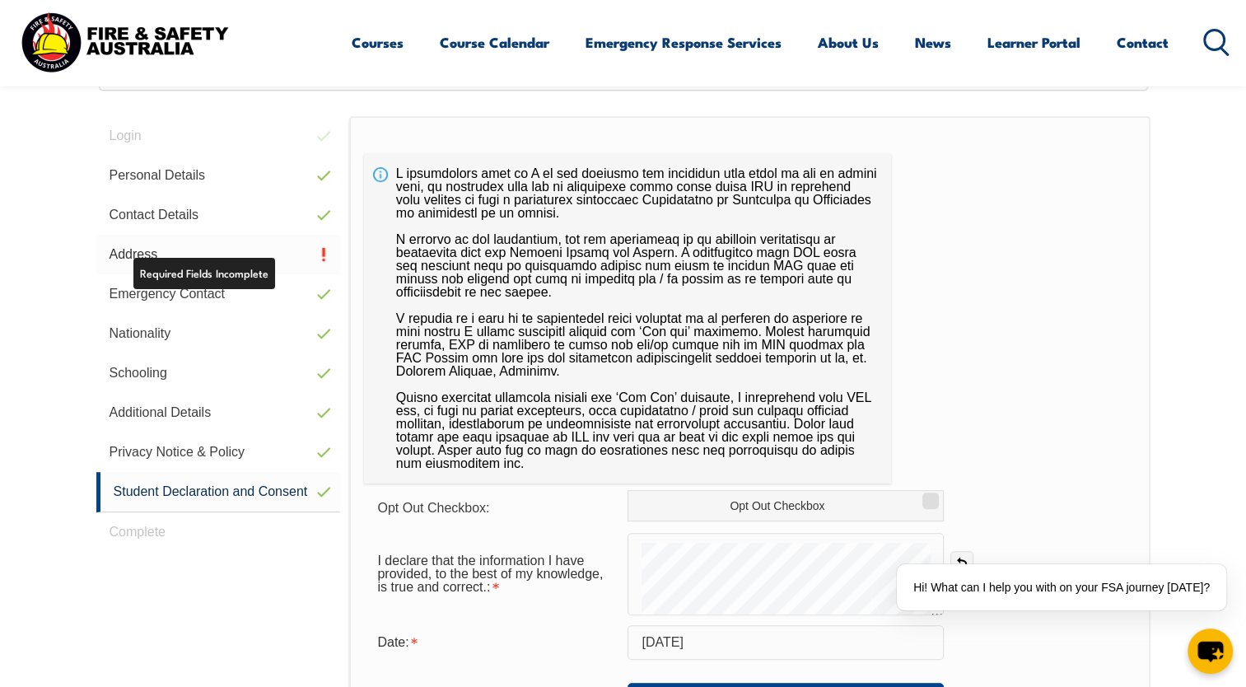
click at [228, 237] on link "Address" at bounding box center [218, 255] width 245 height 40
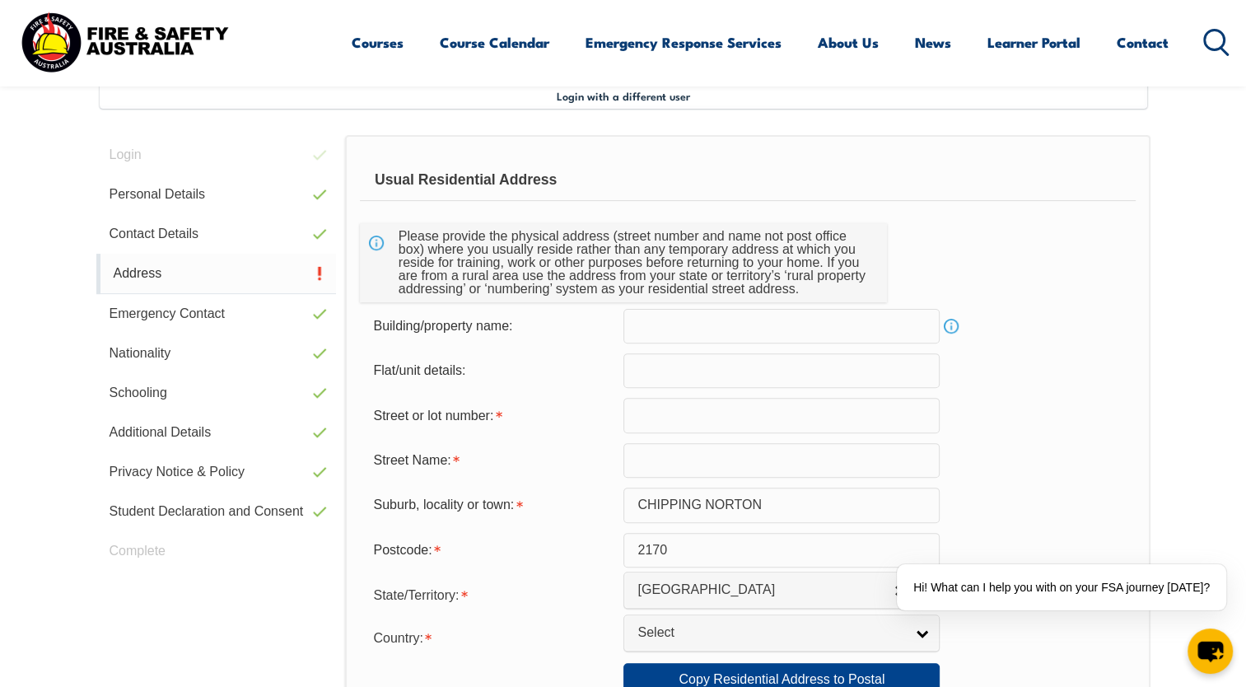
scroll to position [448, 0]
click at [145, 276] on link "Address" at bounding box center [216, 275] width 241 height 40
click at [689, 362] on input "text" at bounding box center [782, 371] width 316 height 35
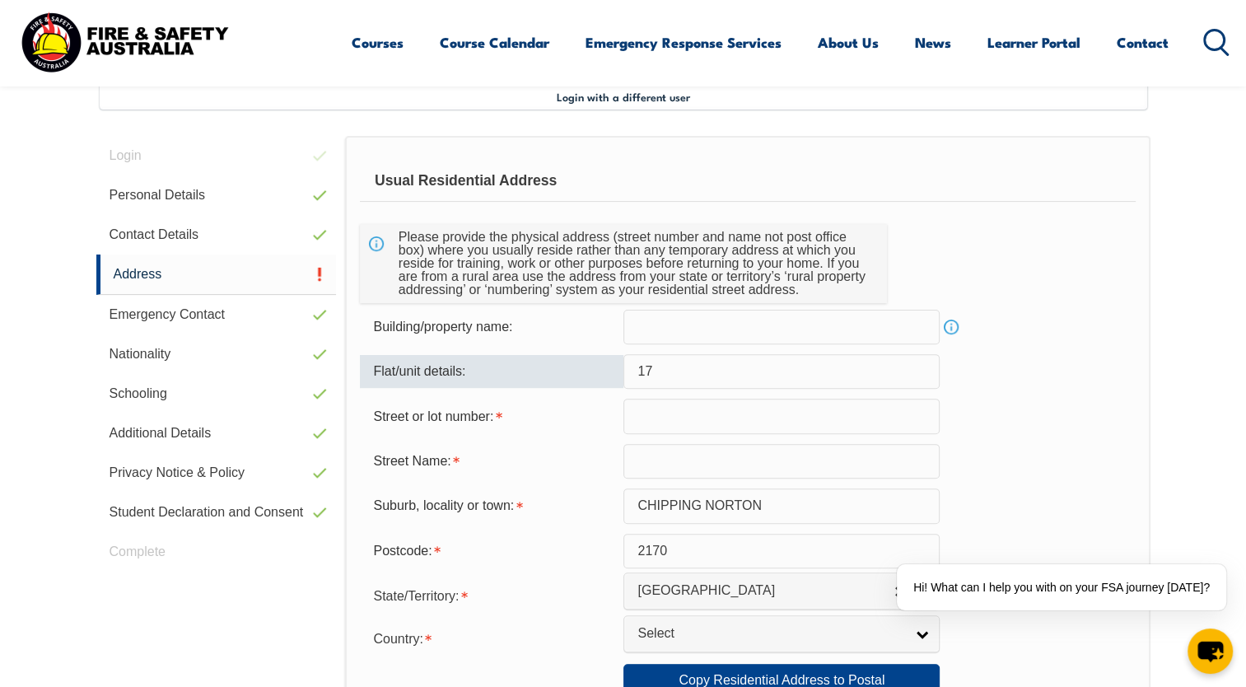
type input "17"
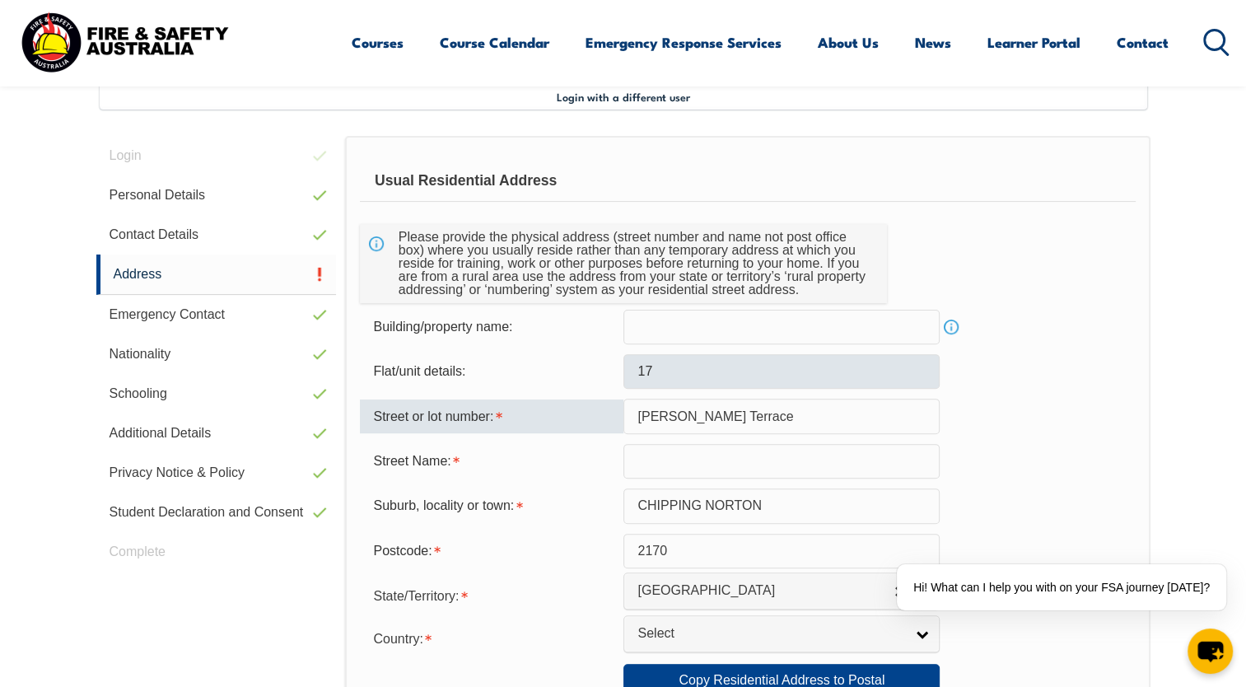
type input "[PERSON_NAME] Terrace"
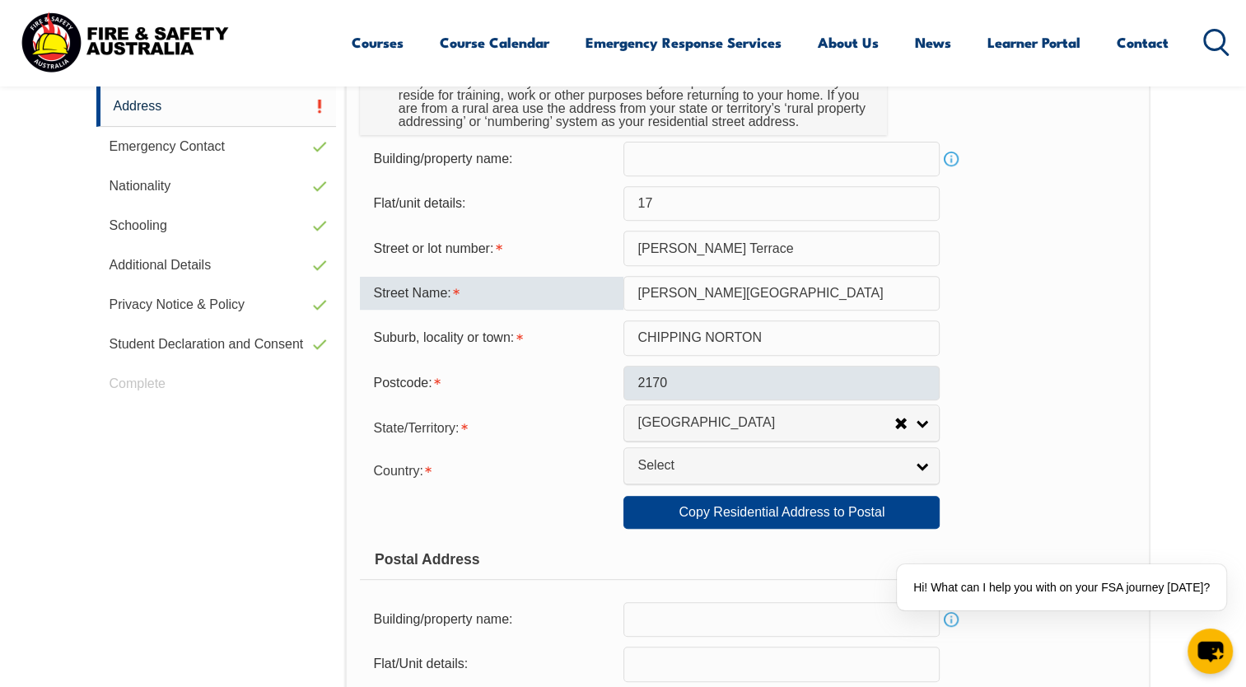
scroll to position [656, 0]
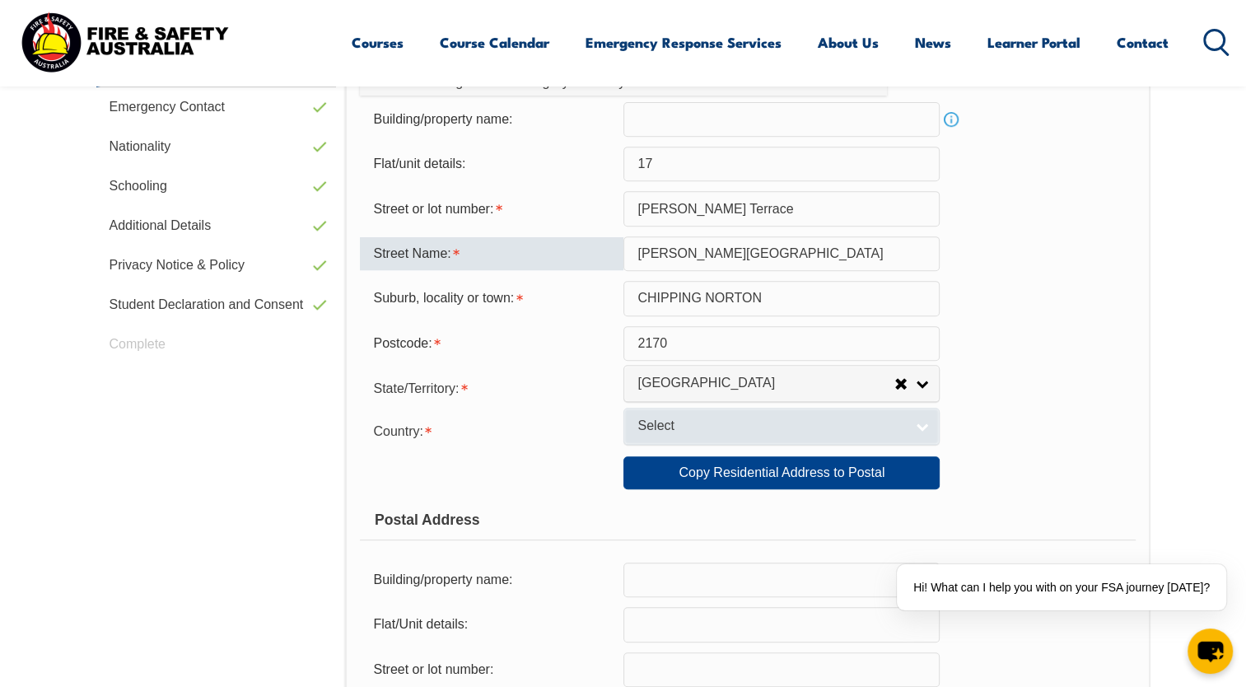
type input "[PERSON_NAME][GEOGRAPHIC_DATA]"
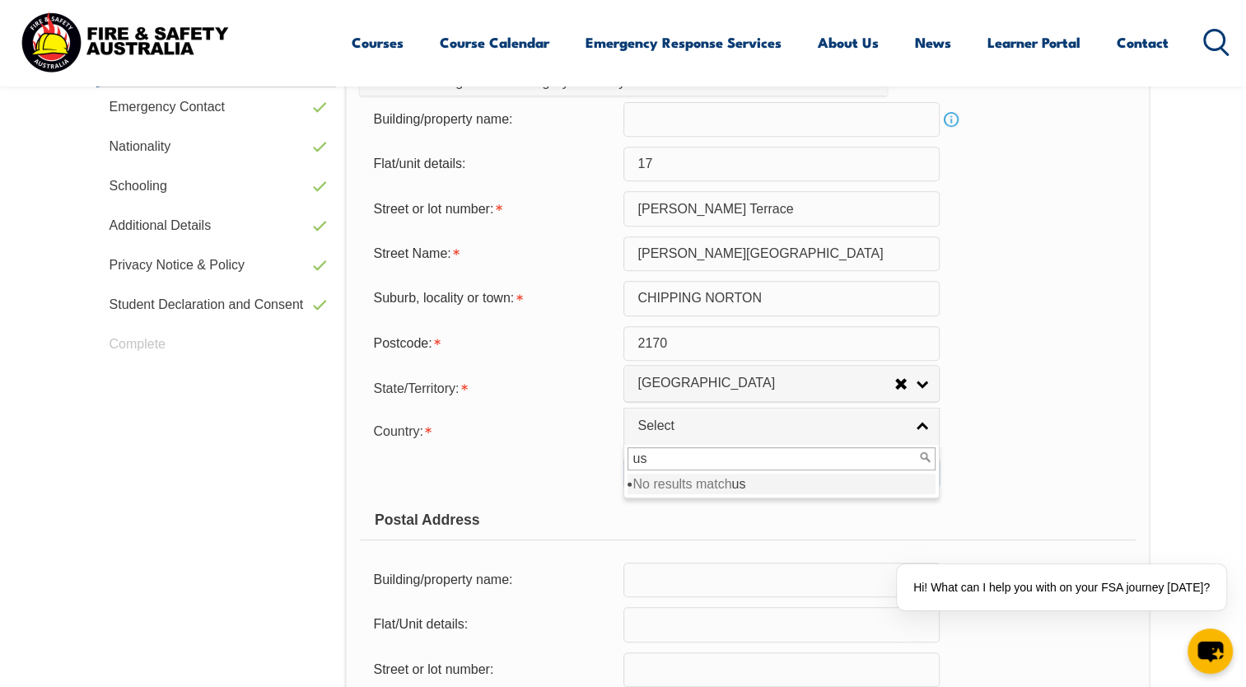
type input "u"
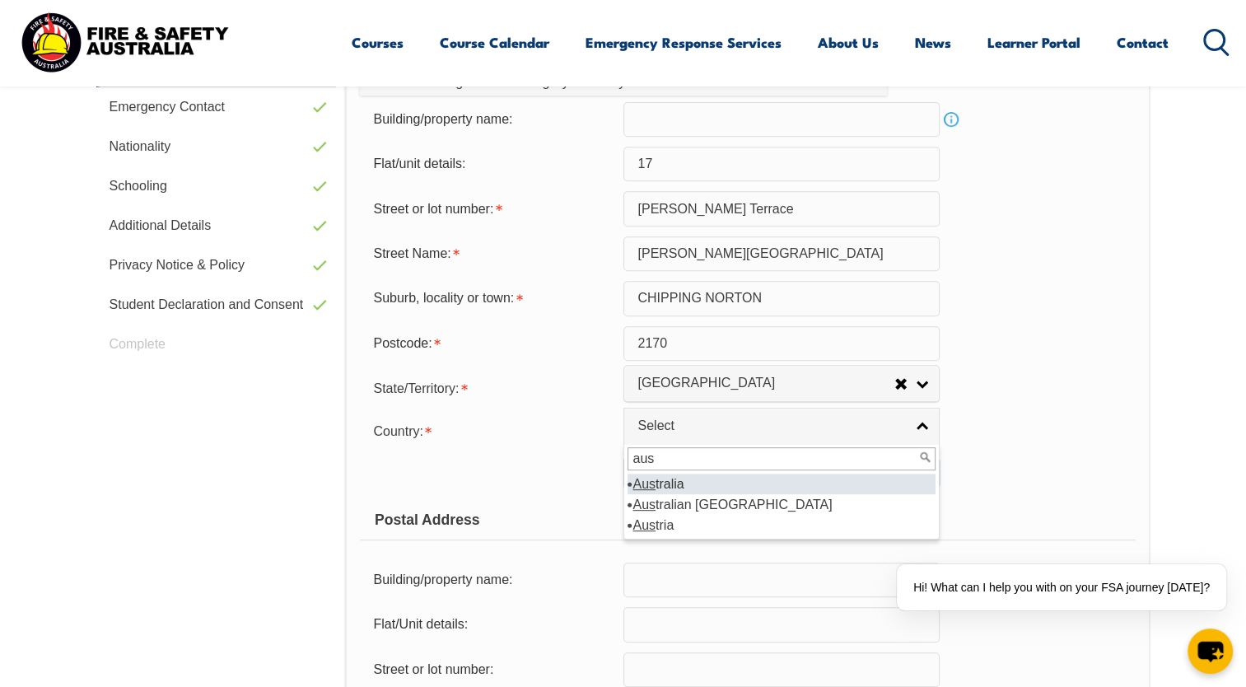
type input "aus"
click at [662, 486] on li "Aus tralia" at bounding box center [782, 484] width 308 height 21
select select "1101"
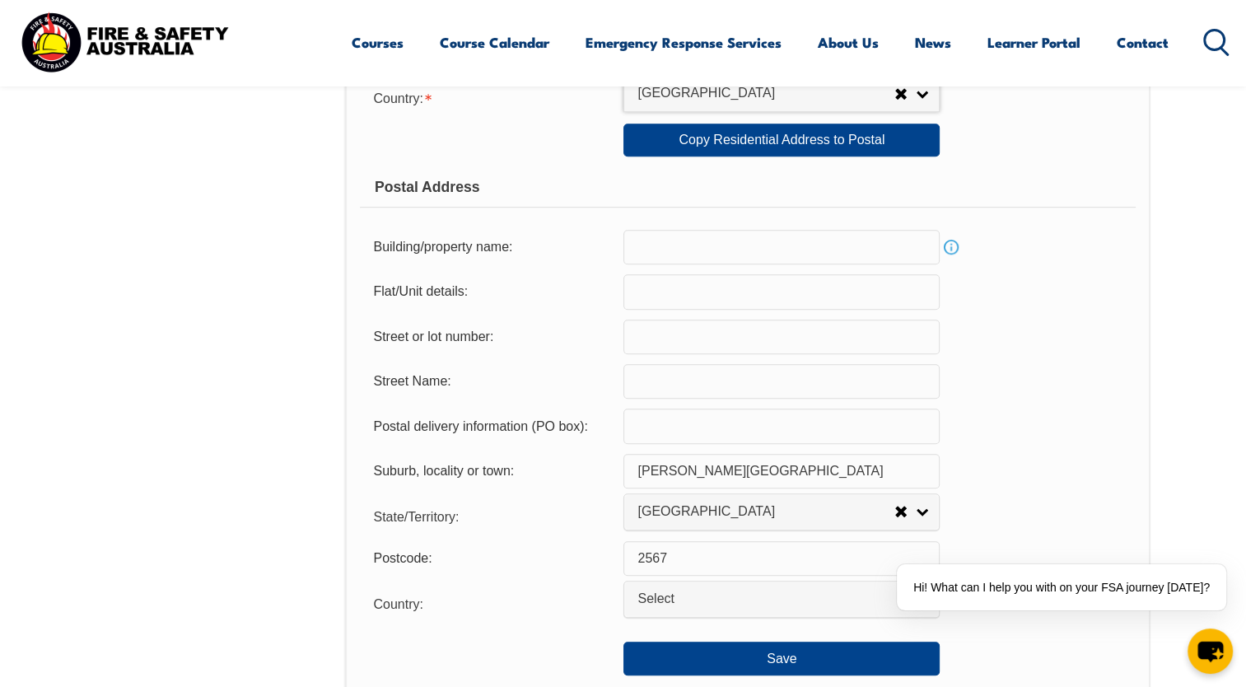
scroll to position [989, 0]
click at [676, 288] on input "text" at bounding box center [782, 291] width 316 height 35
type input "17"
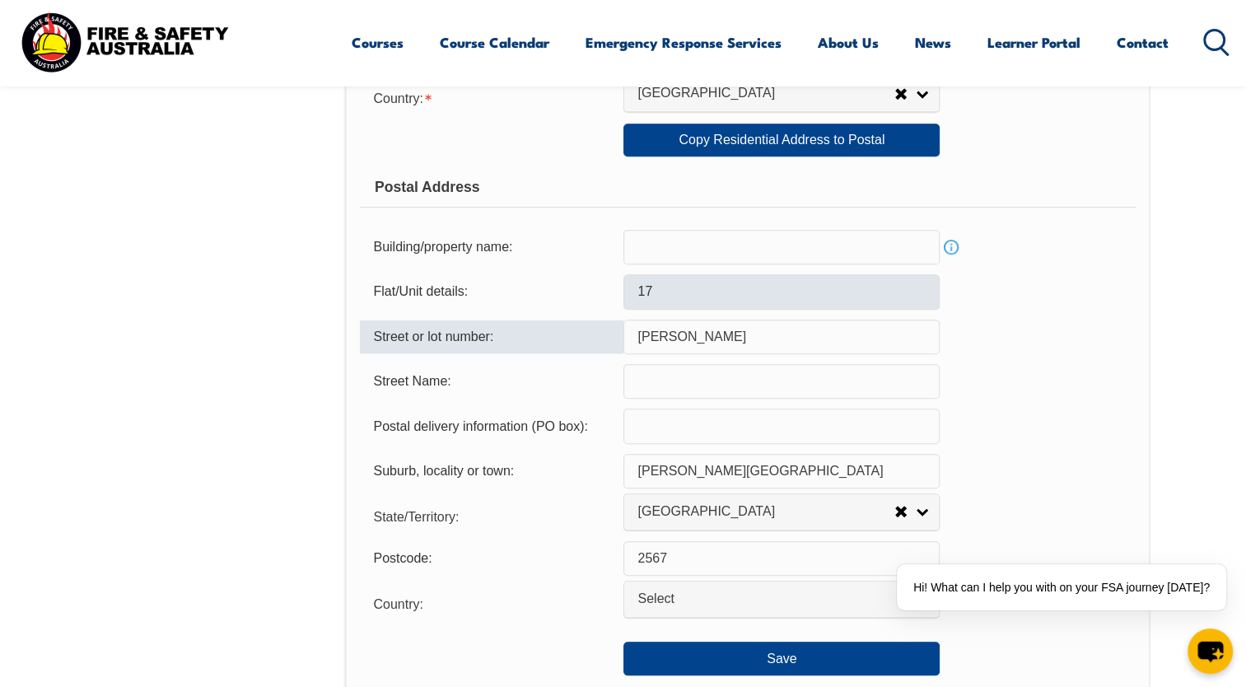
type input "[PERSON_NAME]"
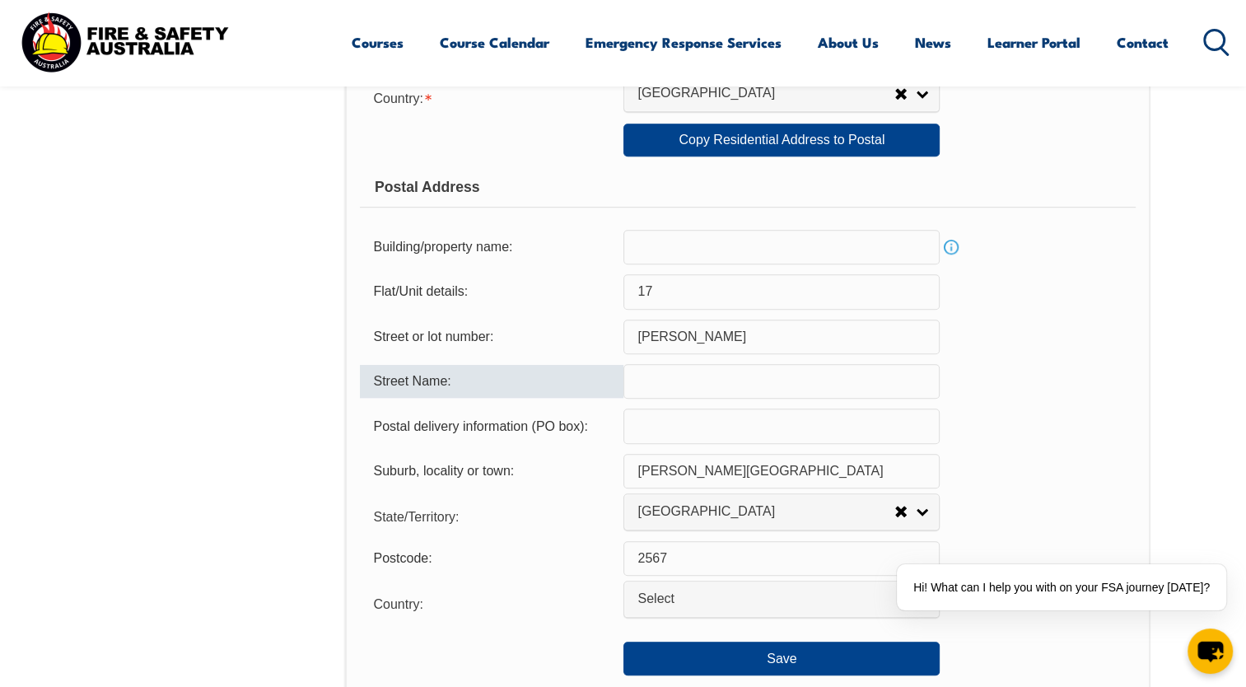
click at [677, 286] on input "17" at bounding box center [782, 291] width 316 height 35
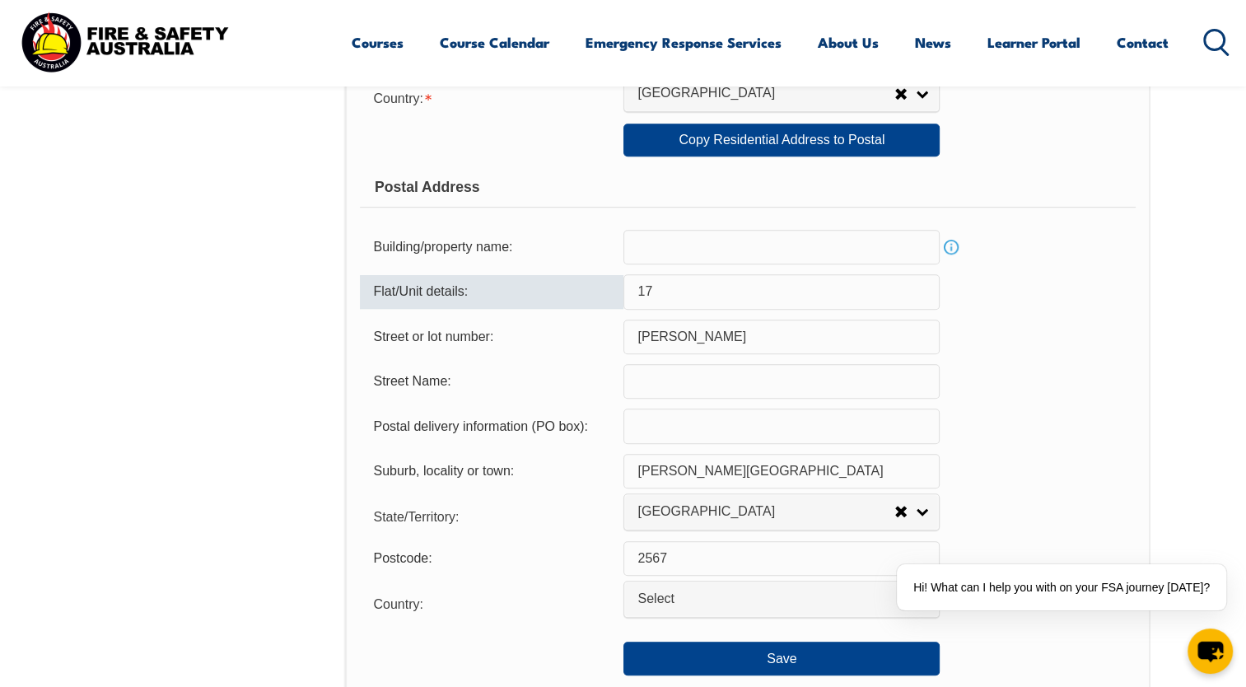
type input "1"
drag, startPoint x: 658, startPoint y: 355, endPoint x: 626, endPoint y: 340, distance: 35.4
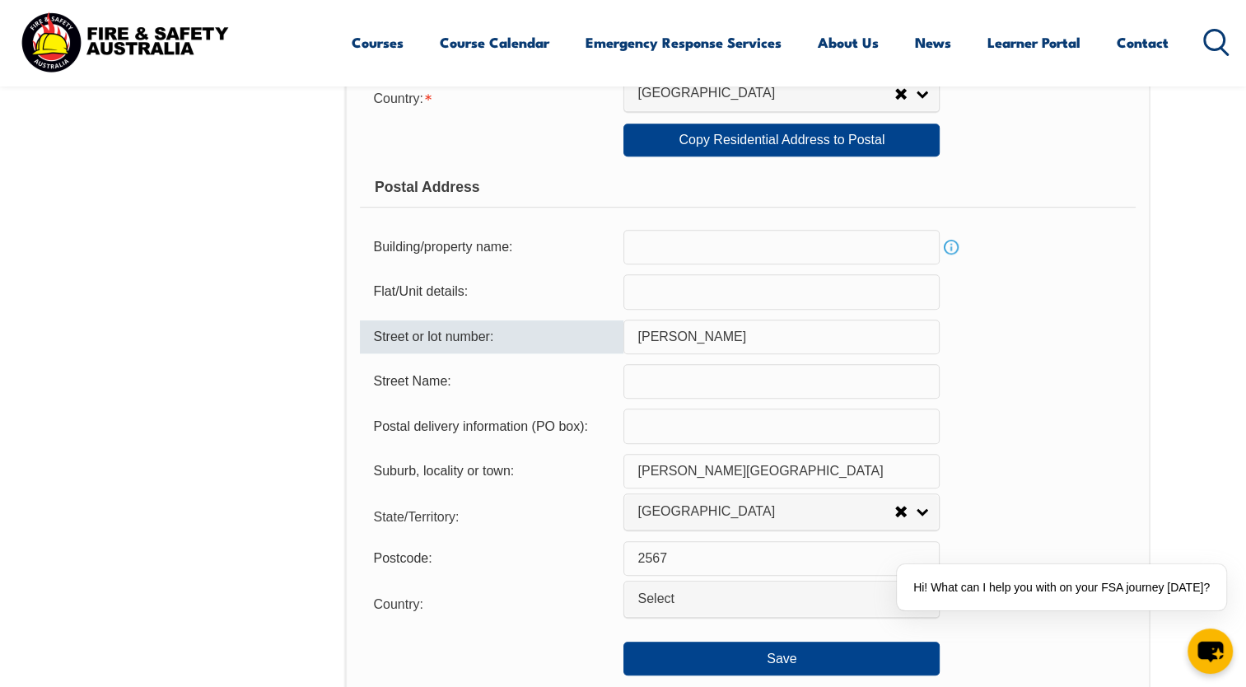
drag, startPoint x: 626, startPoint y: 340, endPoint x: 693, endPoint y: 330, distance: 67.6
click at [693, 330] on input "[PERSON_NAME]" at bounding box center [782, 337] width 316 height 35
type input "M"
click at [729, 334] on input "[STREET_ADDRESS][PERSON_NAME]" at bounding box center [782, 337] width 316 height 35
type input "17"
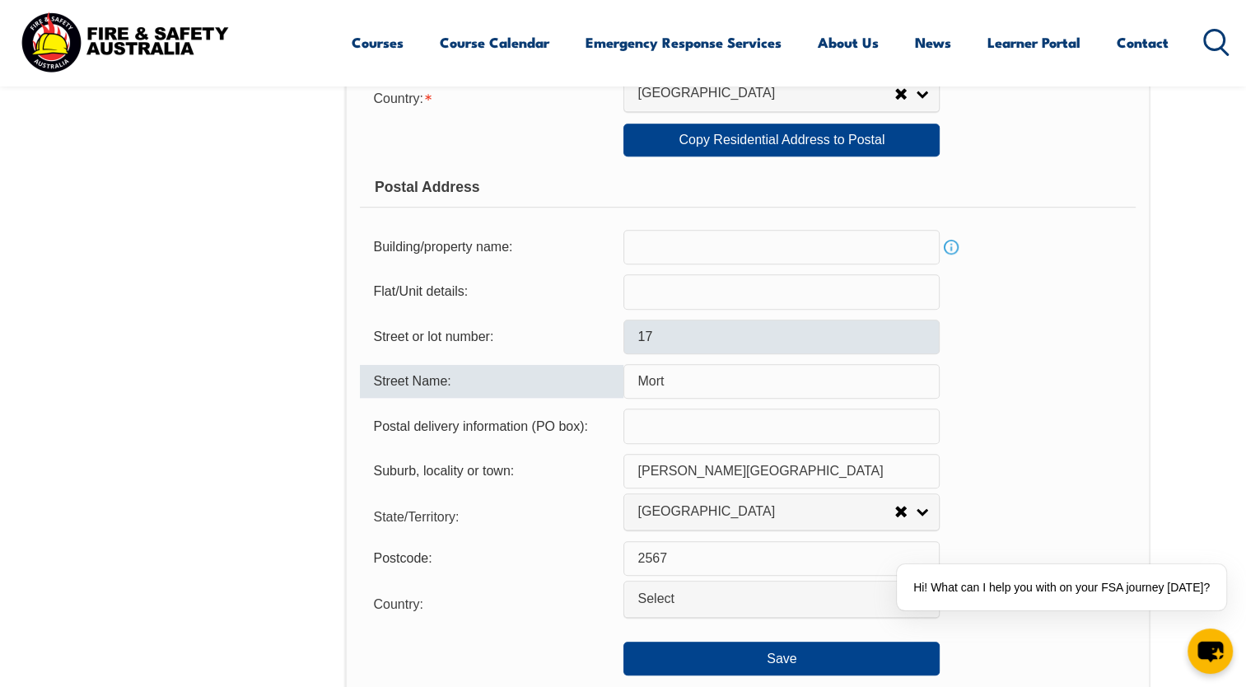
type input "[PERSON_NAME] Terrace"
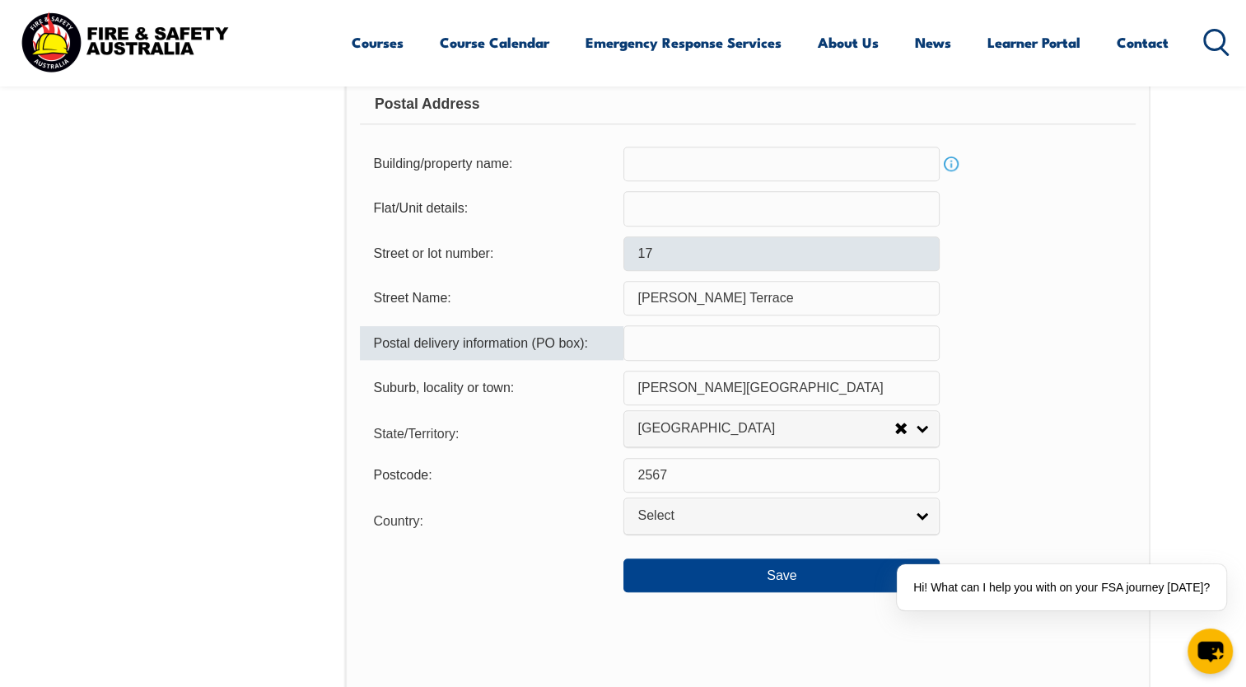
scroll to position [1110, 0]
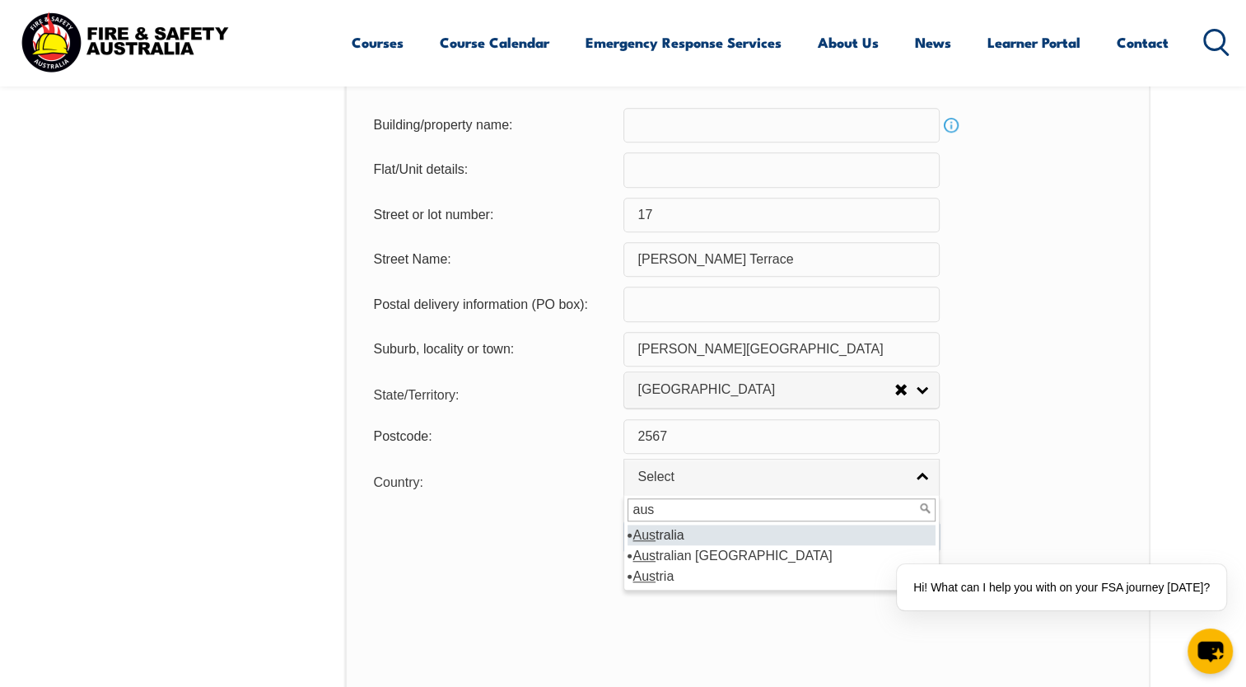
type input "aus"
select select "1101"
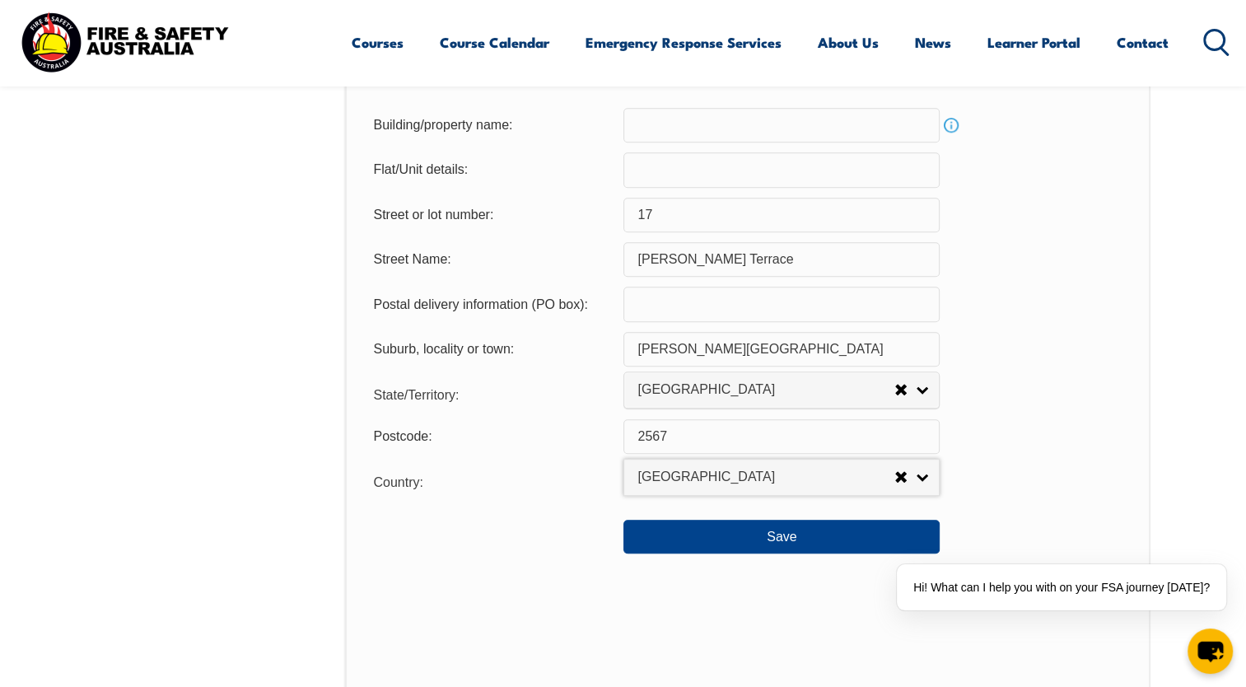
drag, startPoint x: 658, startPoint y: 536, endPoint x: 1085, endPoint y: 445, distance: 436.4
click at [1085, 445] on div "Postcode: 2567" at bounding box center [747, 436] width 775 height 35
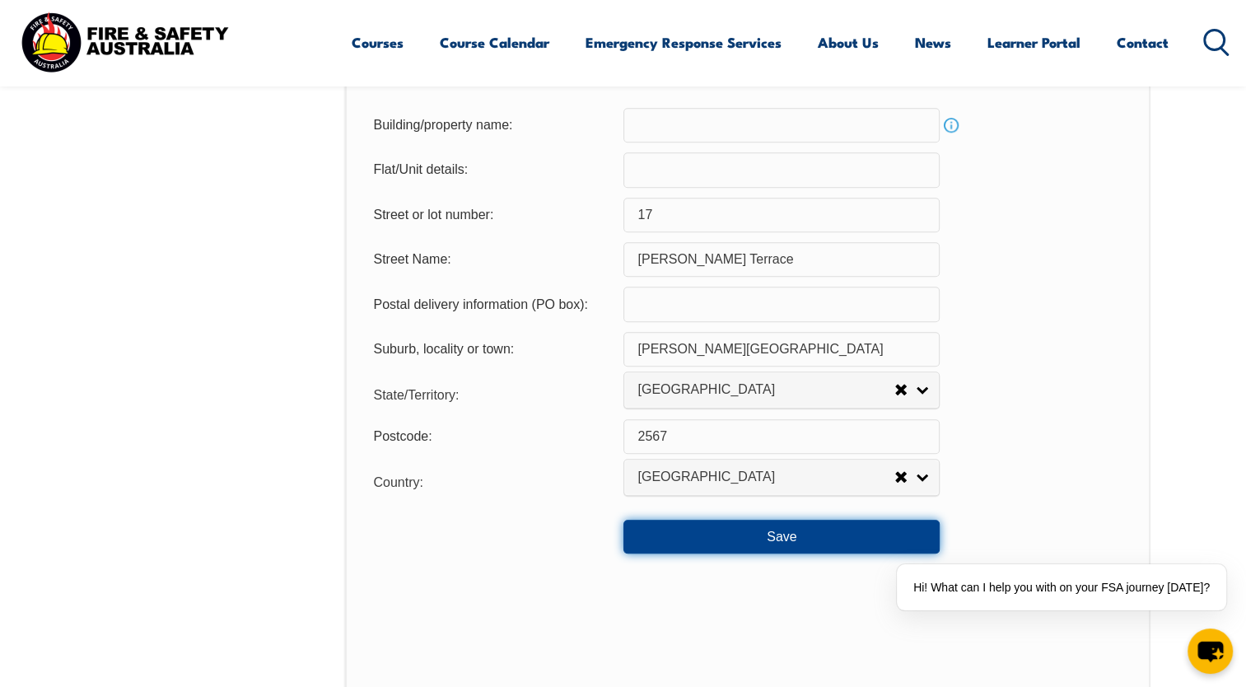
click at [863, 535] on button "Save" at bounding box center [782, 536] width 316 height 33
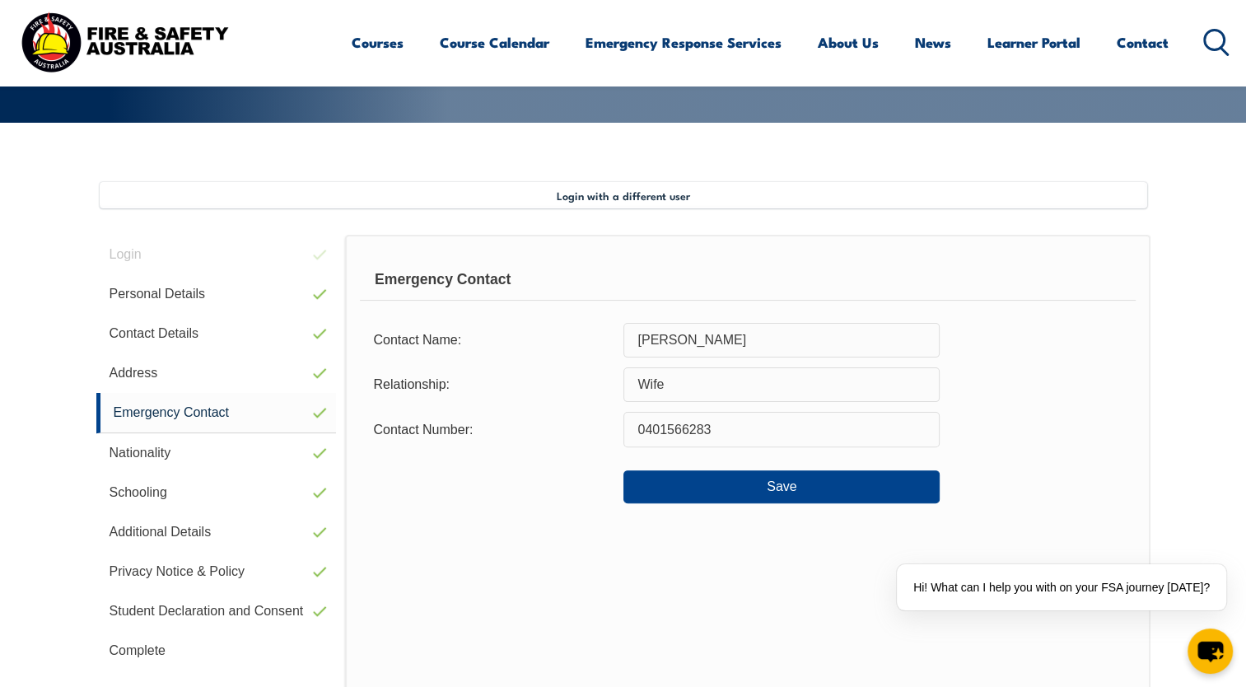
scroll to position [348, 0]
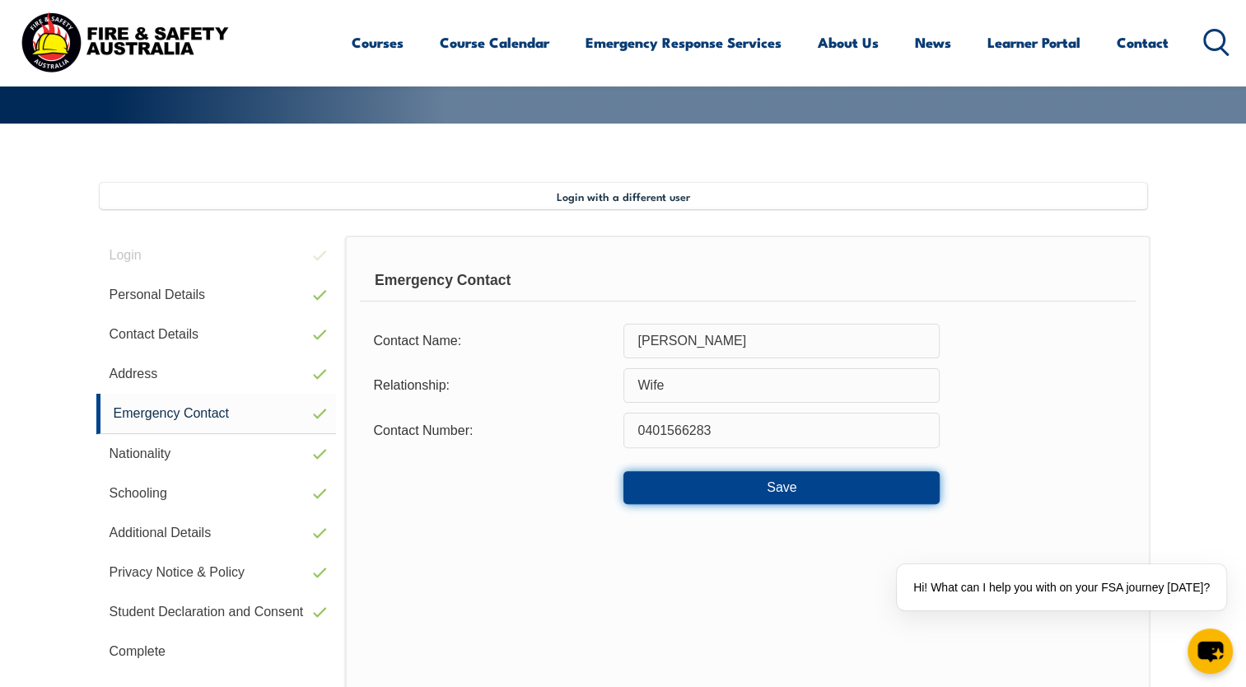
click at [840, 478] on button "Save" at bounding box center [782, 487] width 316 height 33
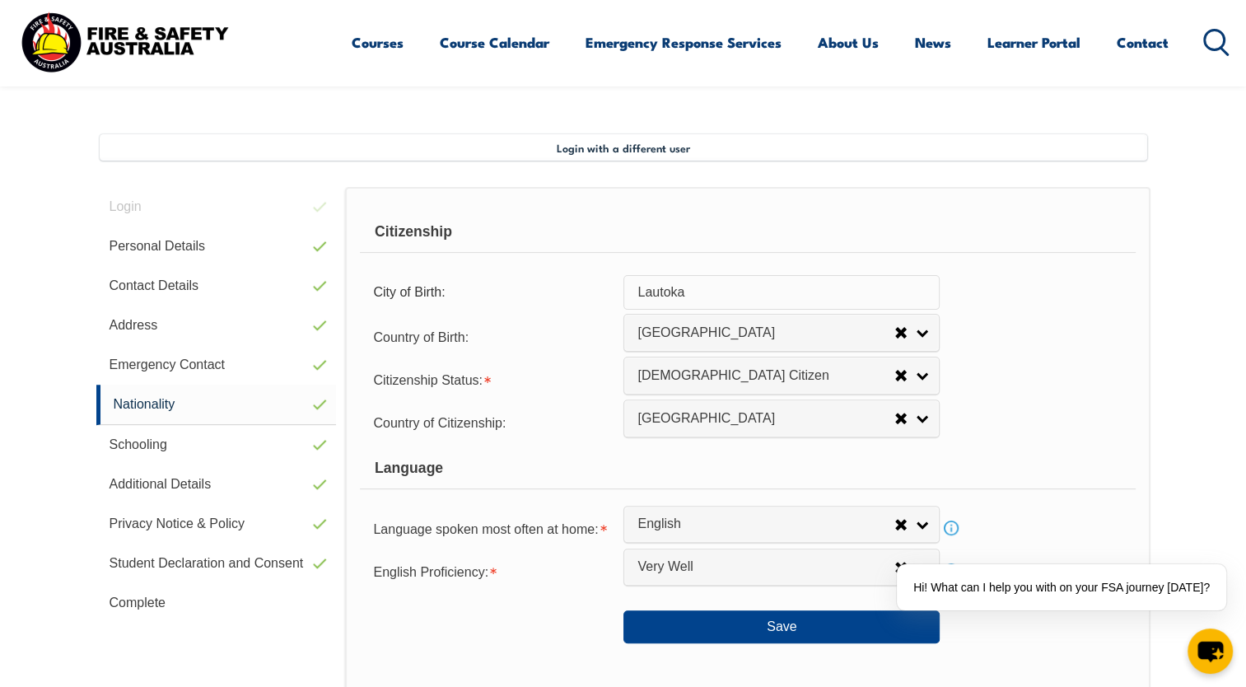
scroll to position [448, 0]
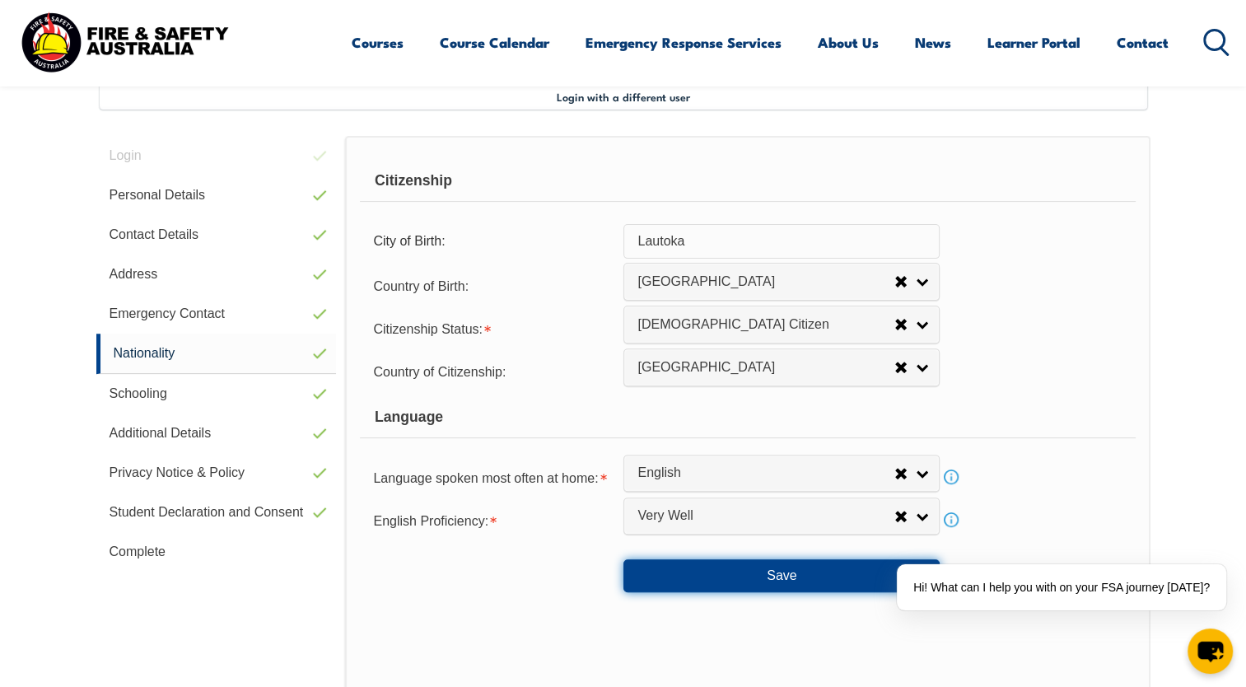
click at [794, 568] on button "Save" at bounding box center [782, 575] width 316 height 33
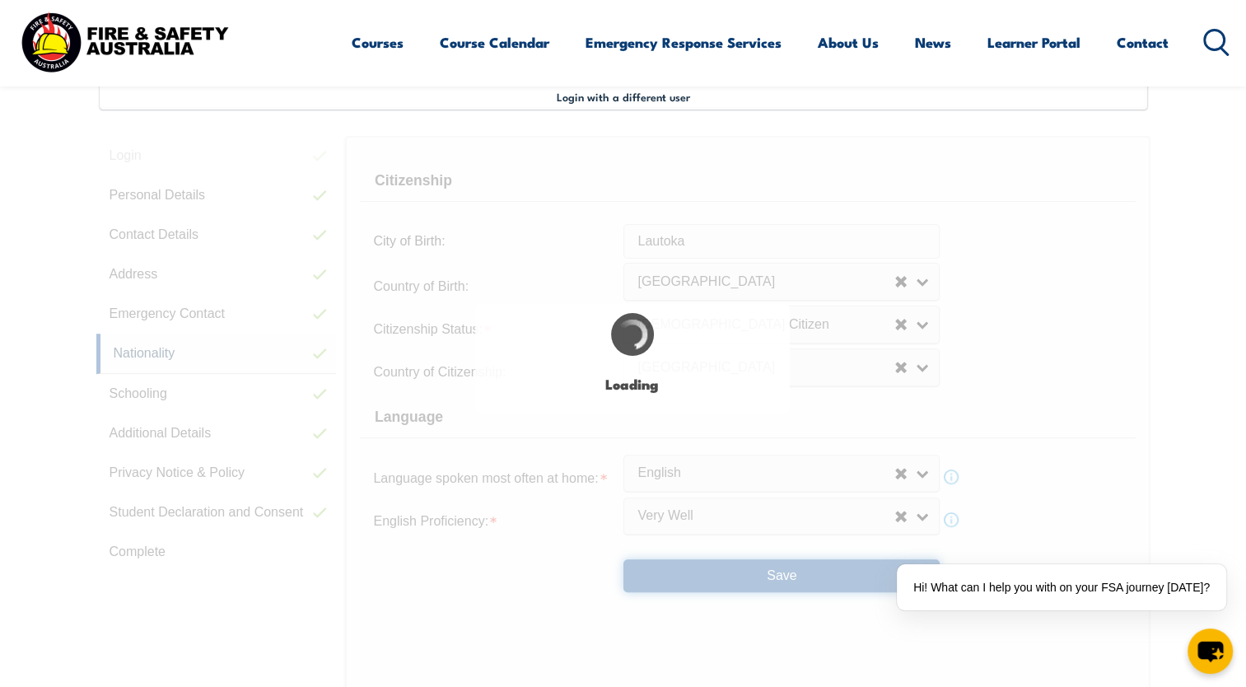
select select "false"
select select "true"
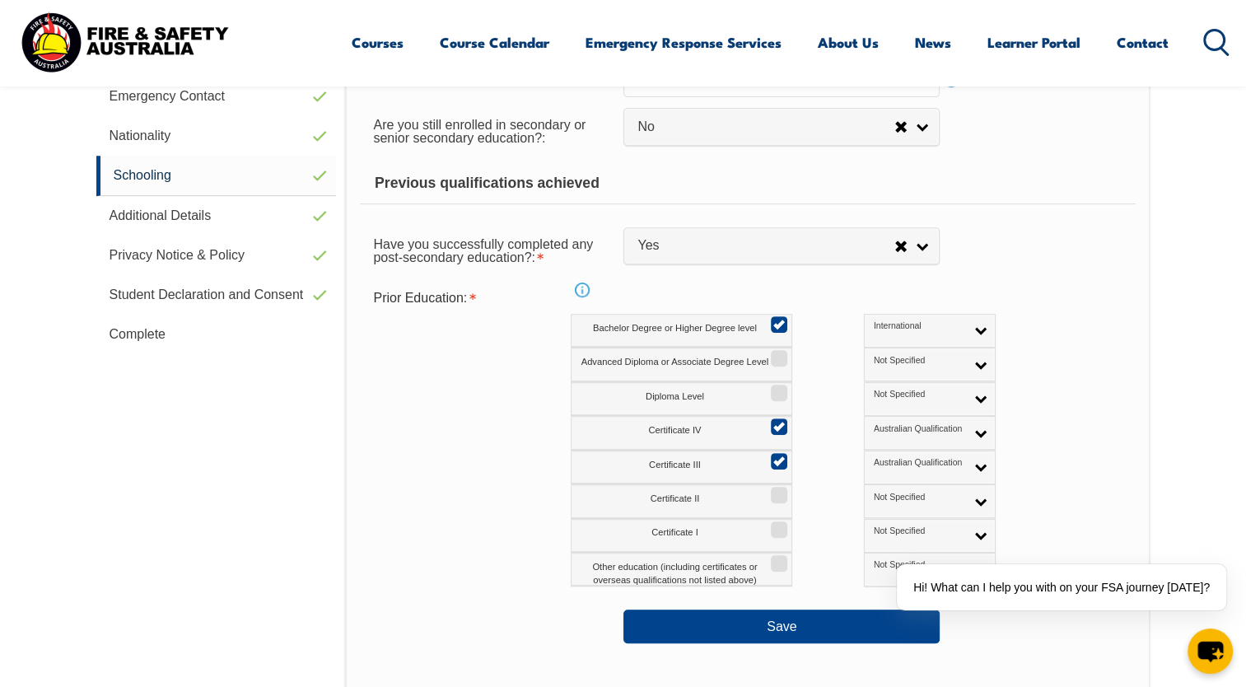
scroll to position [681, 0]
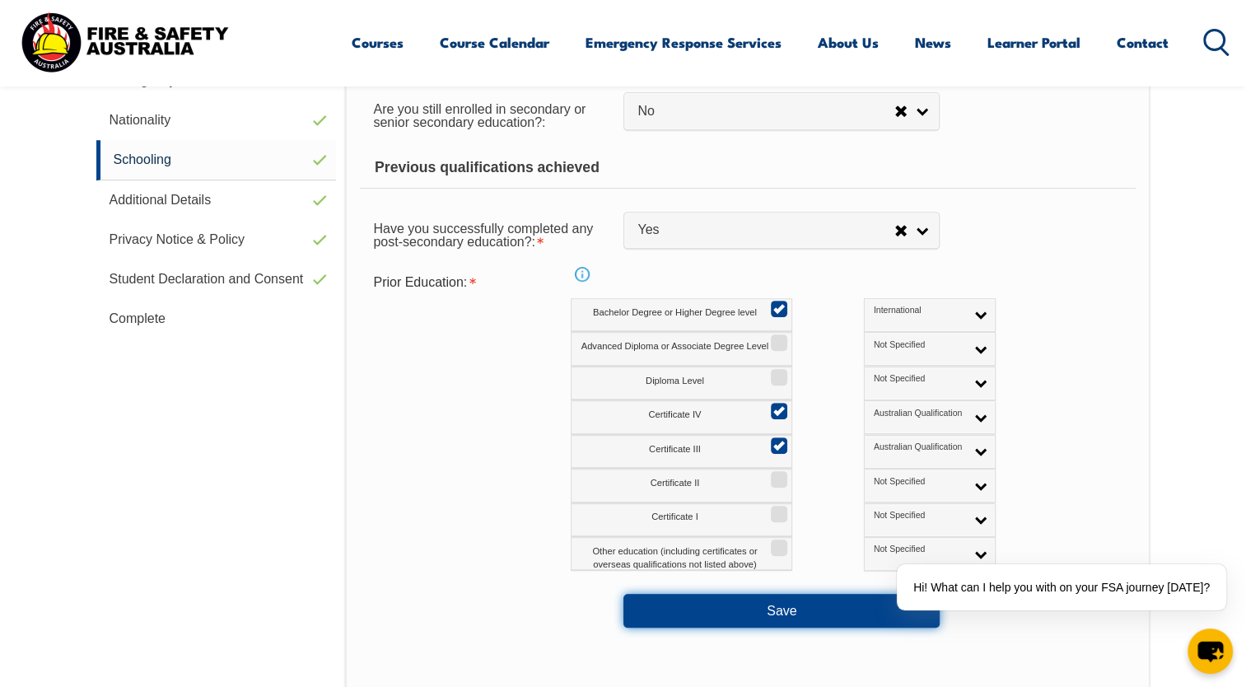
click at [792, 613] on button "Save" at bounding box center [782, 610] width 316 height 33
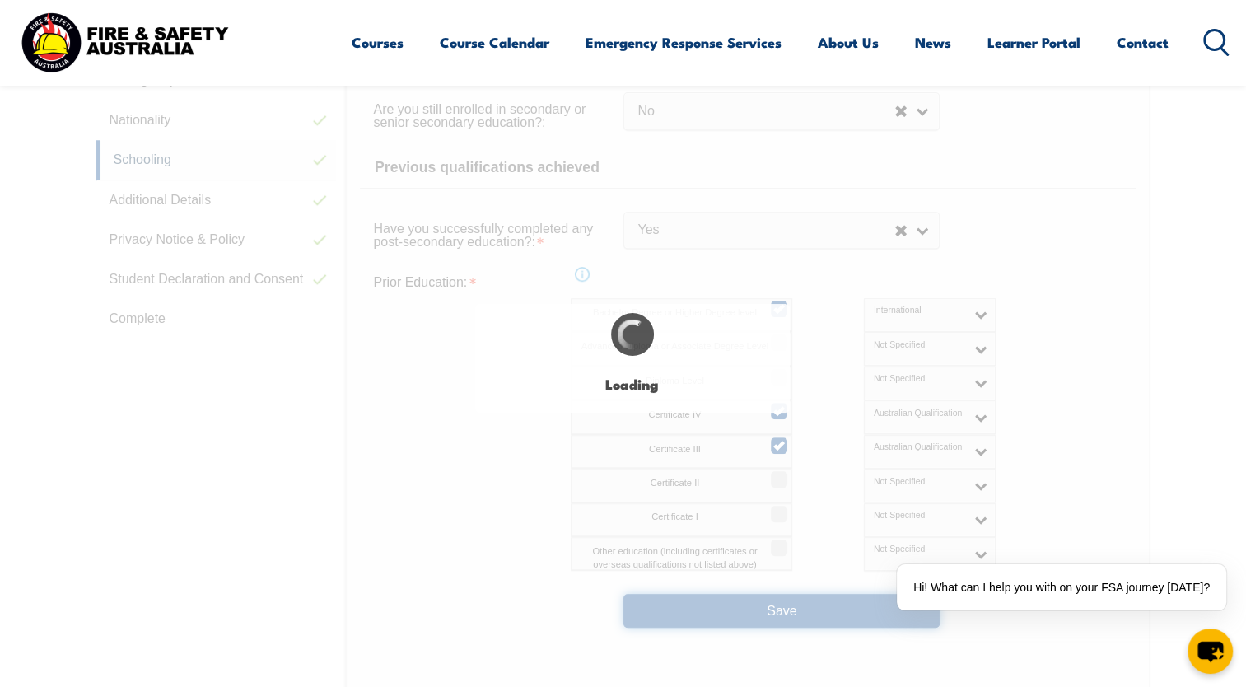
select select "false"
select select "true"
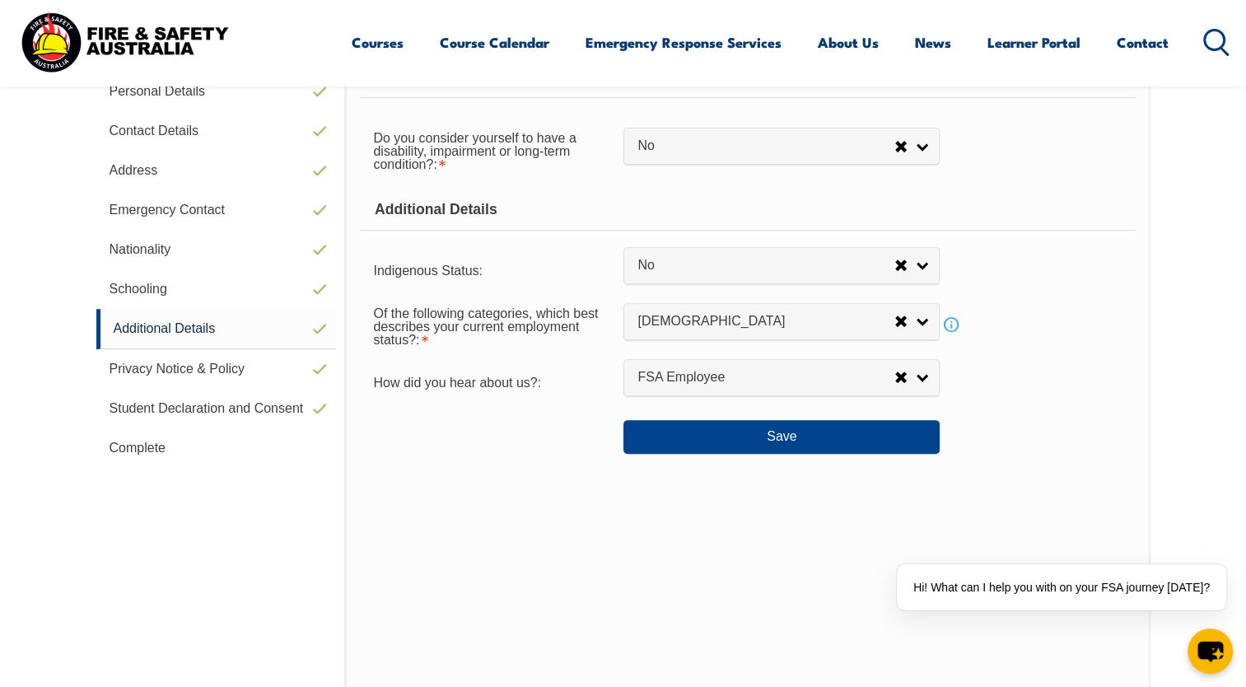
scroll to position [448, 0]
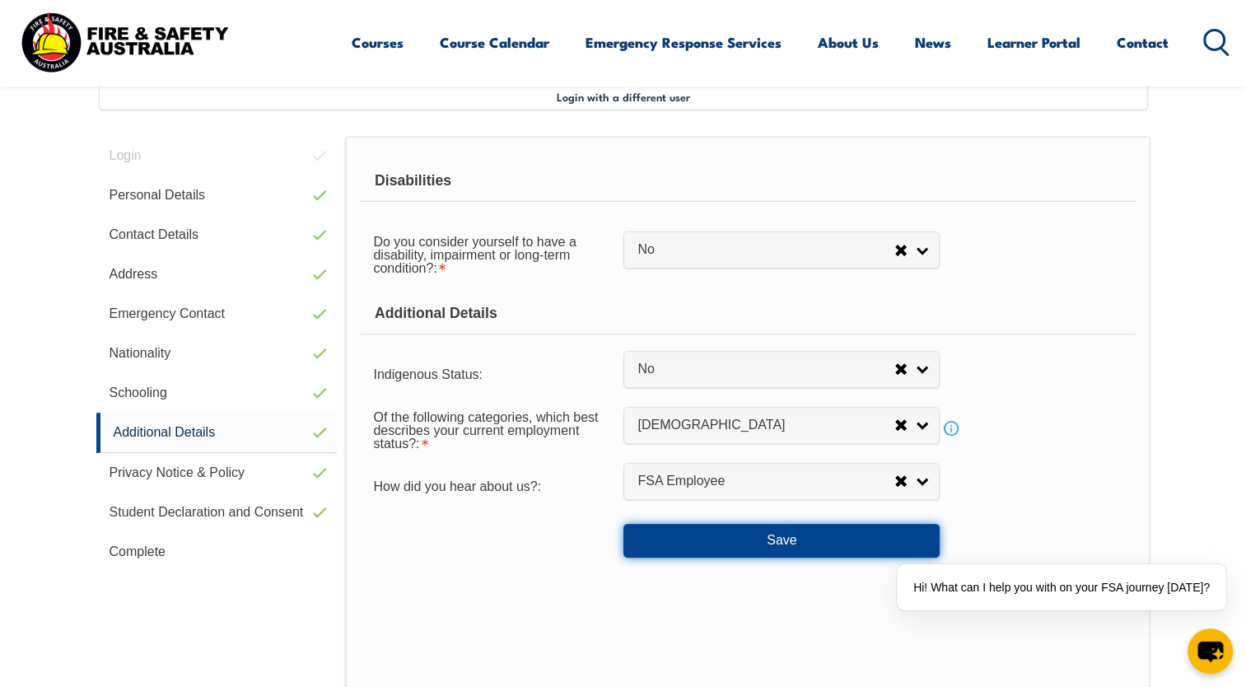
click at [780, 539] on button "Save" at bounding box center [782, 540] width 316 height 33
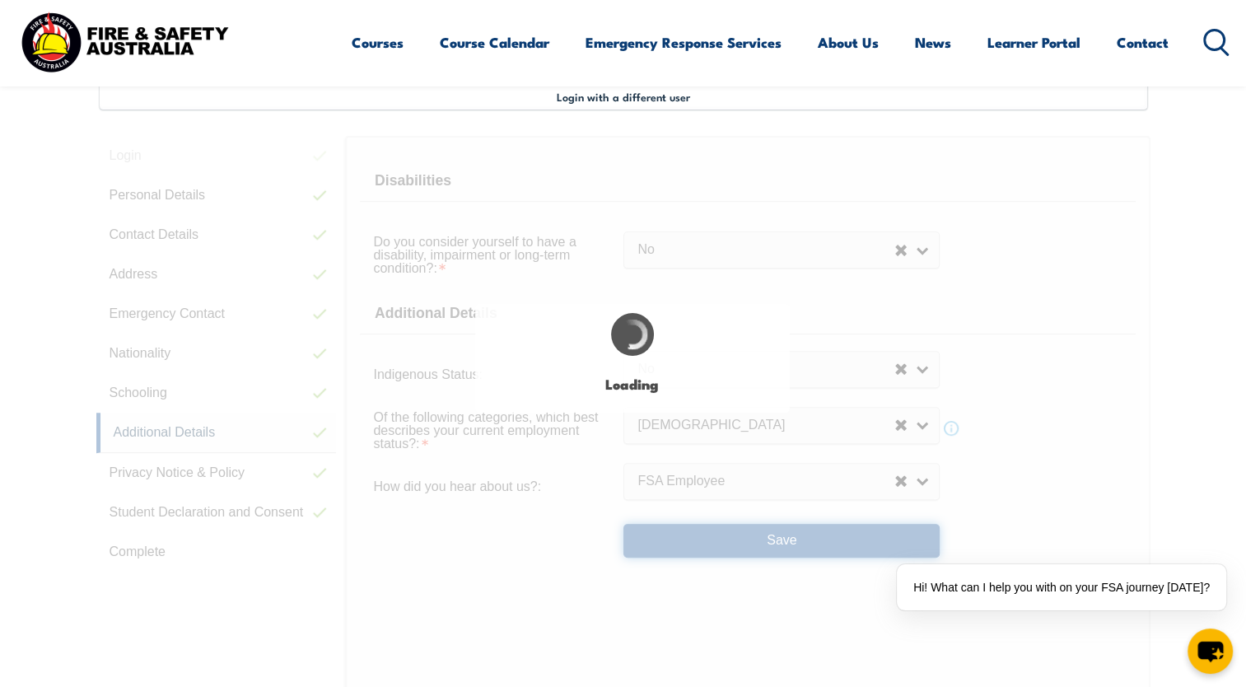
select select "false"
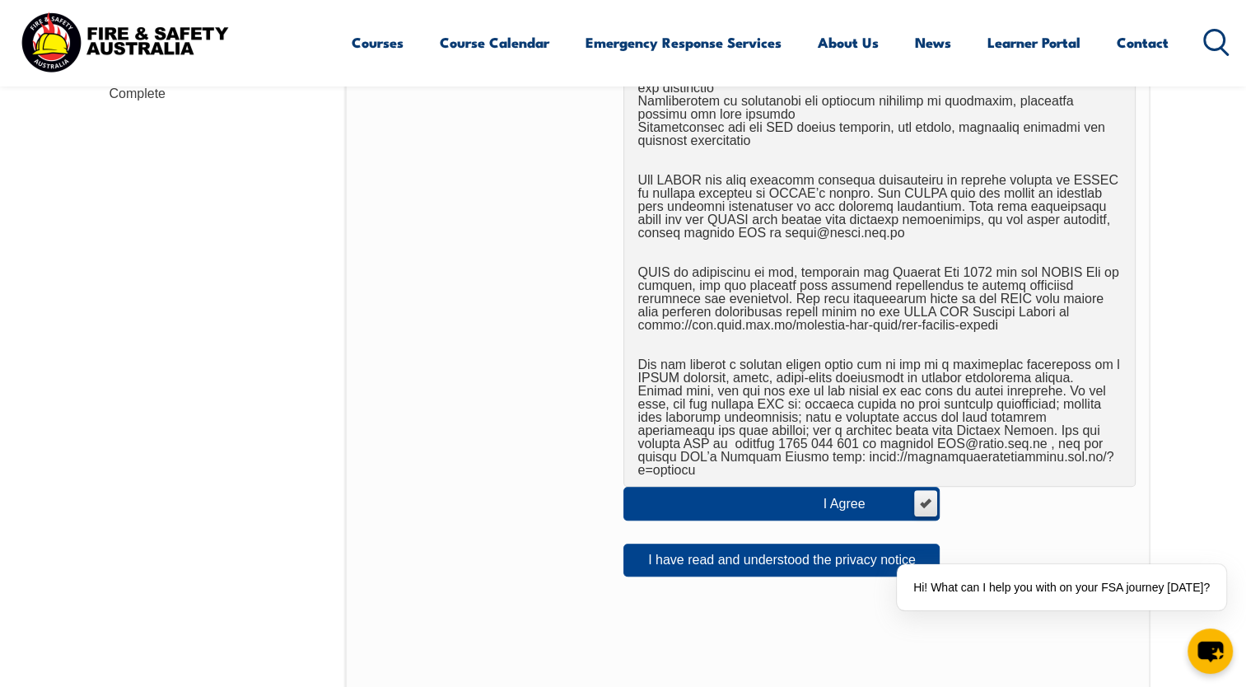
scroll to position [923, 0]
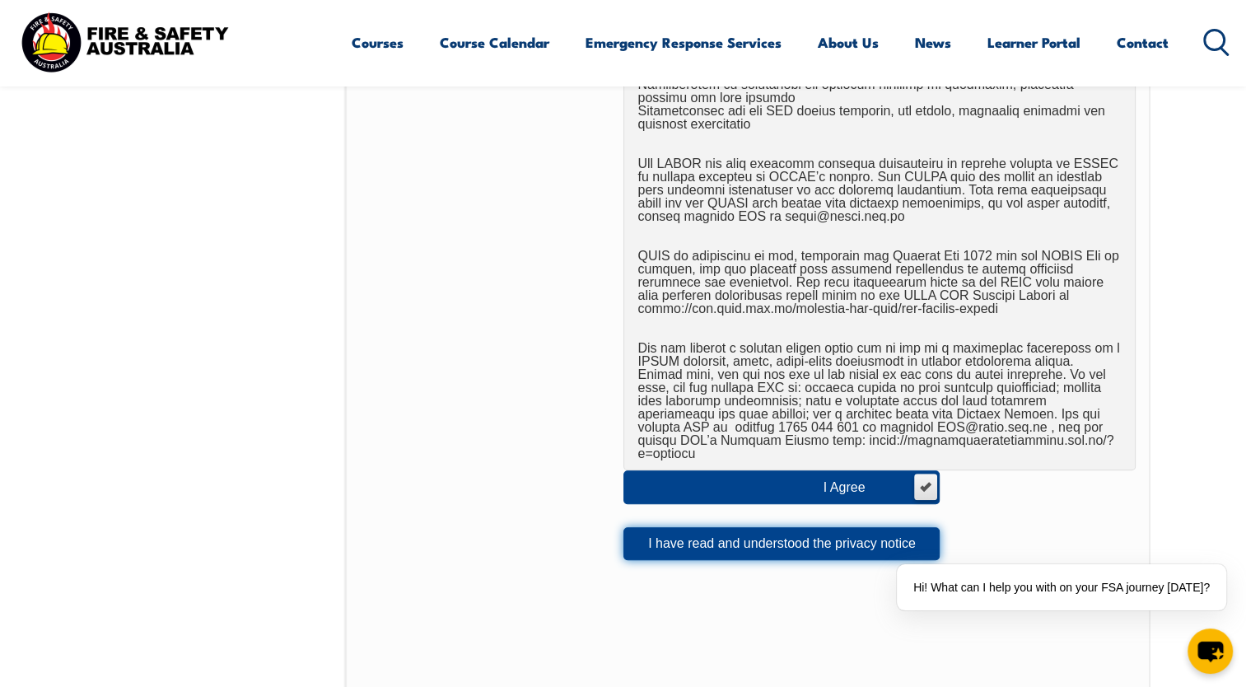
click at [783, 527] on button "I have read and understood the privacy notice" at bounding box center [782, 543] width 316 height 33
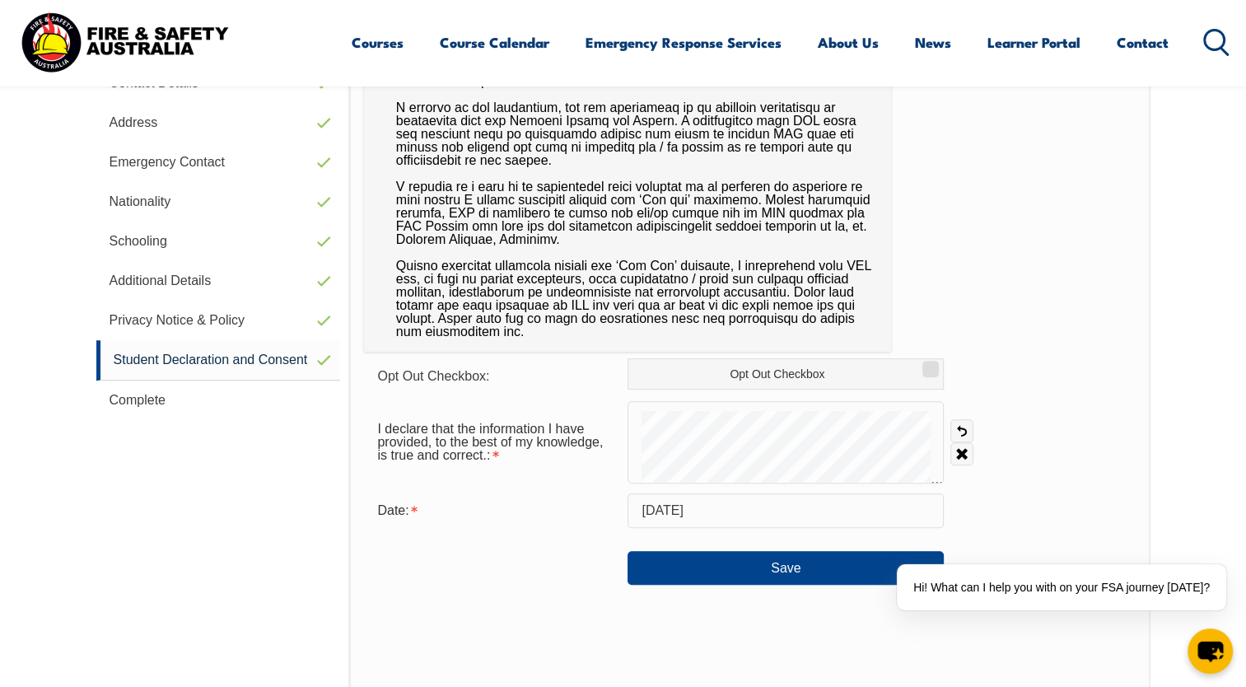
scroll to position [605, 0]
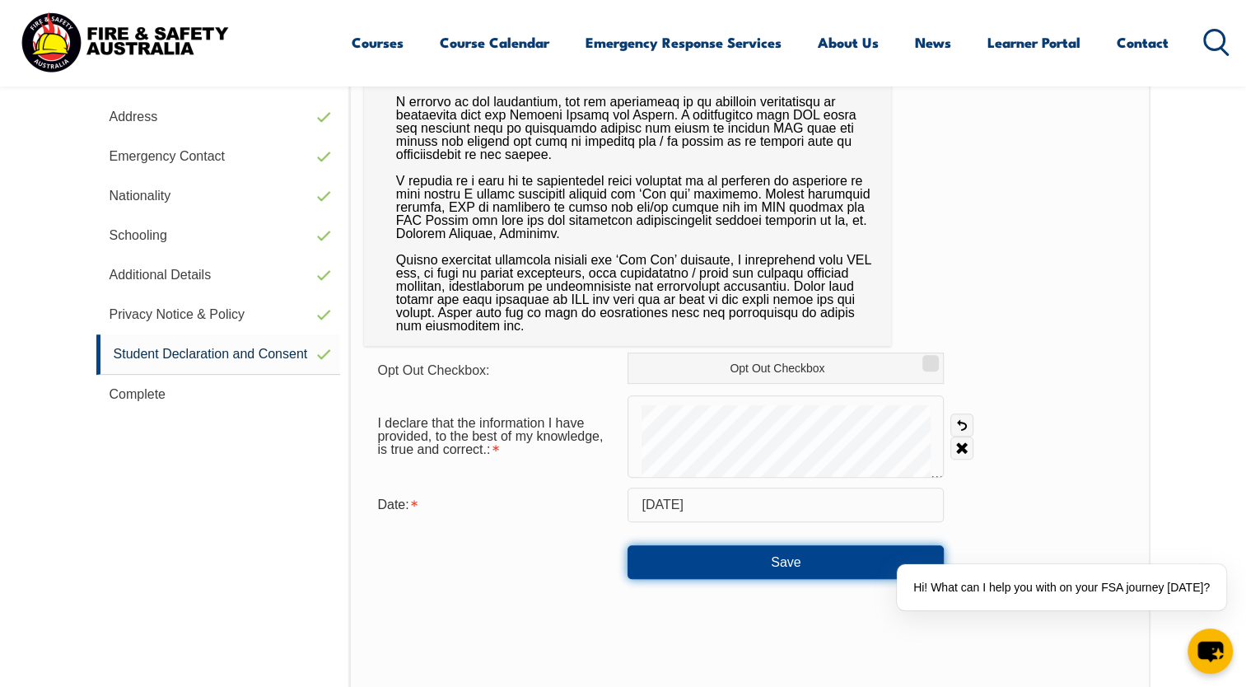
click at [781, 569] on button "Save" at bounding box center [786, 561] width 316 height 33
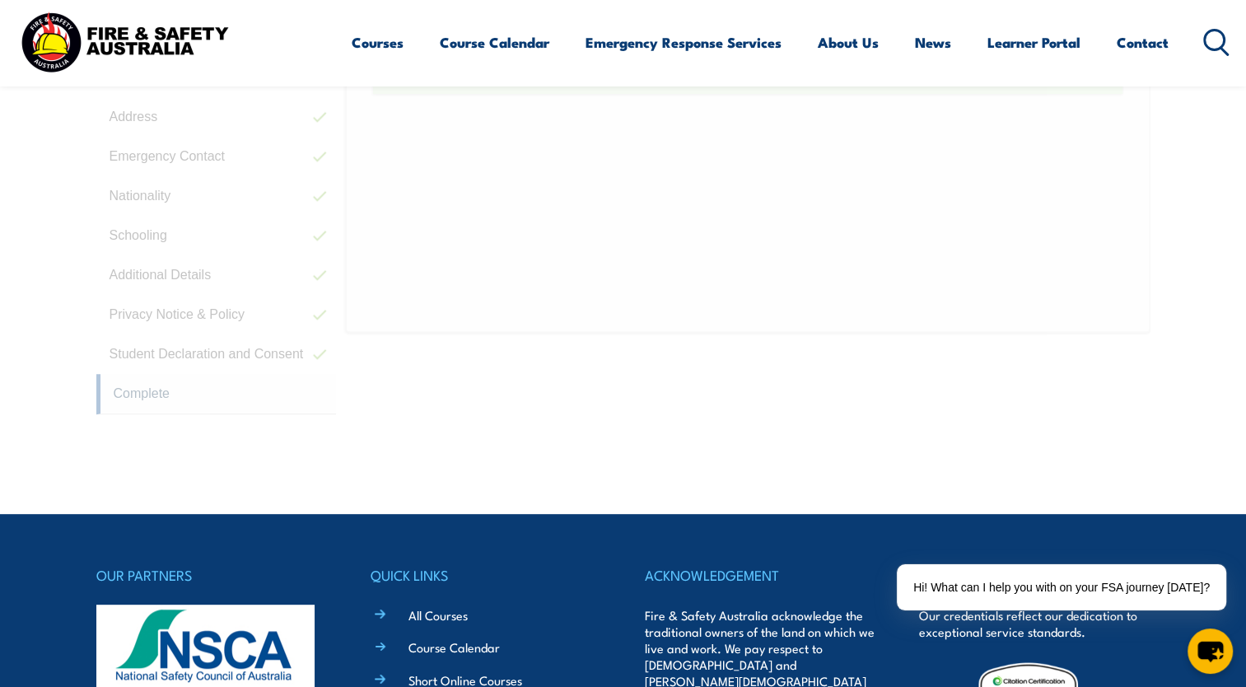
scroll to position [521, 0]
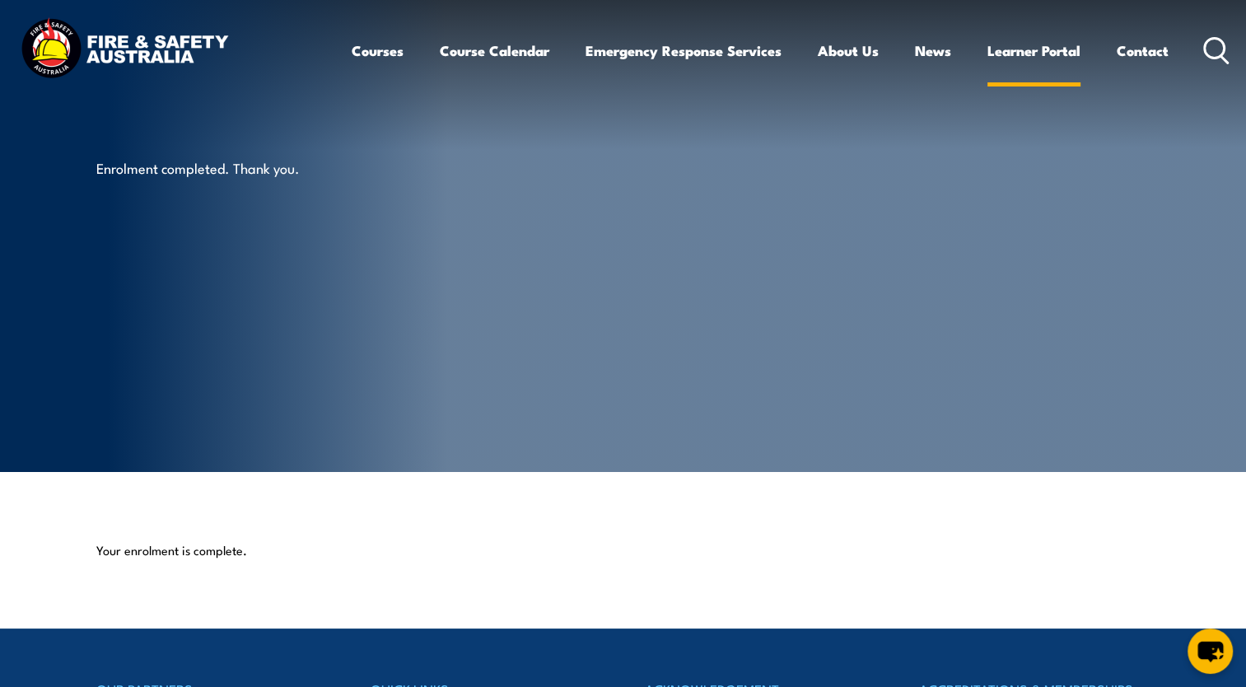
click at [1011, 43] on link "Learner Portal" at bounding box center [1034, 51] width 93 height 44
